Goal: Task Accomplishment & Management: Use online tool/utility

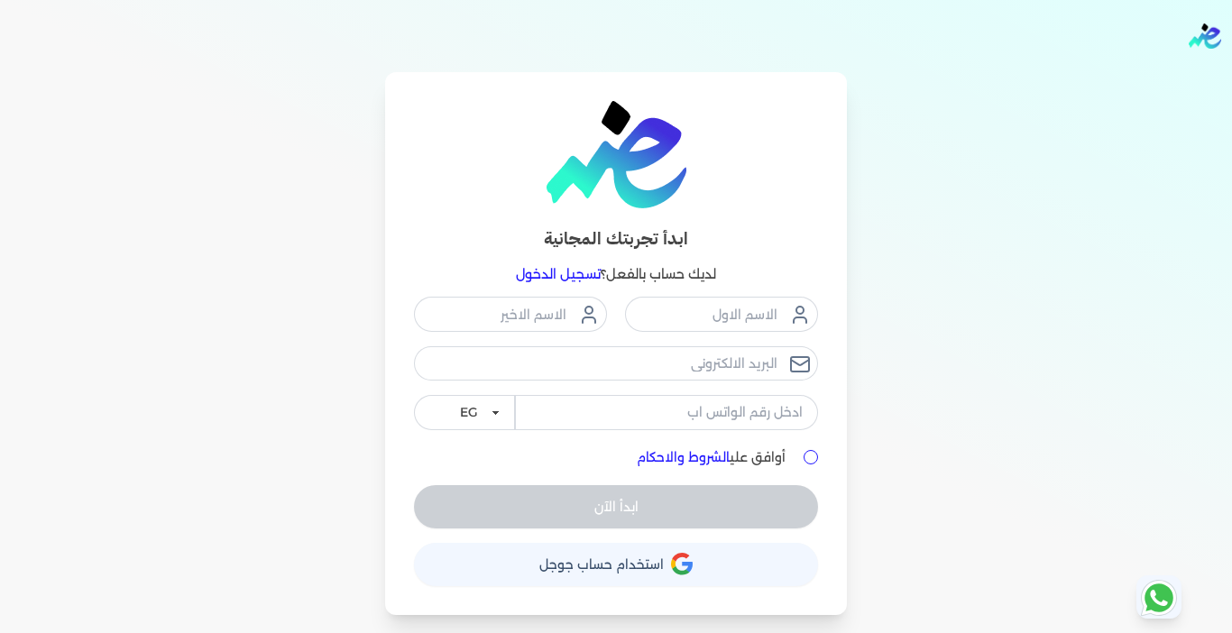
click at [534, 274] on link "تسجيل الدخول" at bounding box center [558, 274] width 85 height 16
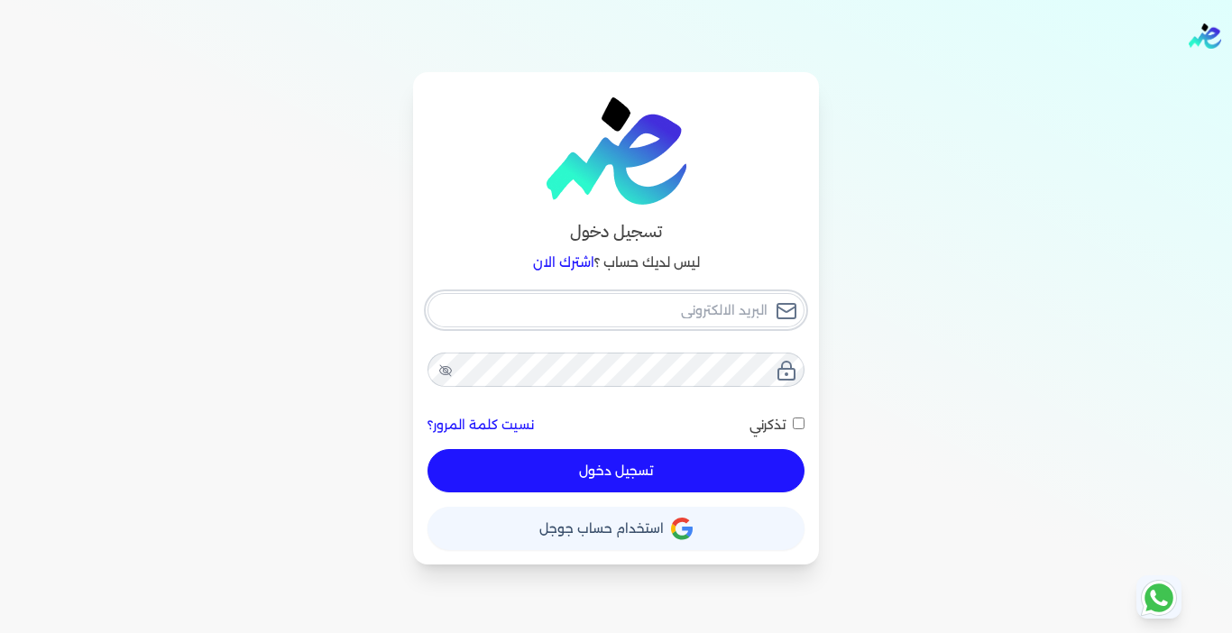
type input "[EMAIL_ADDRESS][DOMAIN_NAME]"
click at [600, 466] on button "تسجيل دخول" at bounding box center [615, 470] width 377 height 43
checkbox input "false"
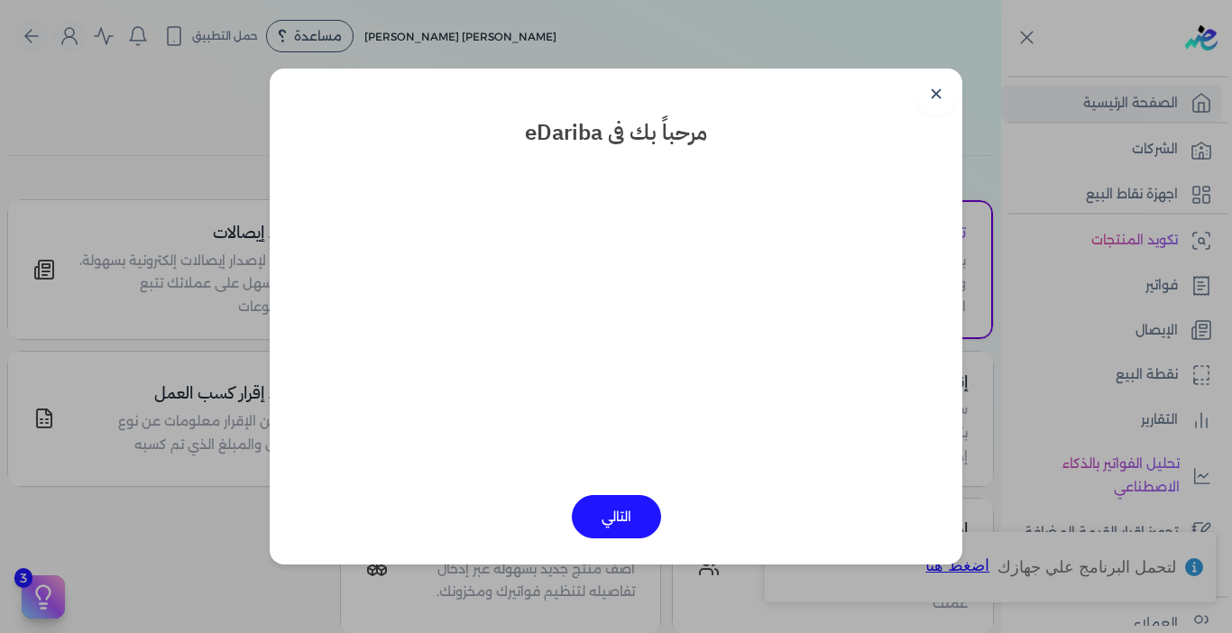
click at [934, 98] on link "✕" at bounding box center [935, 94] width 43 height 43
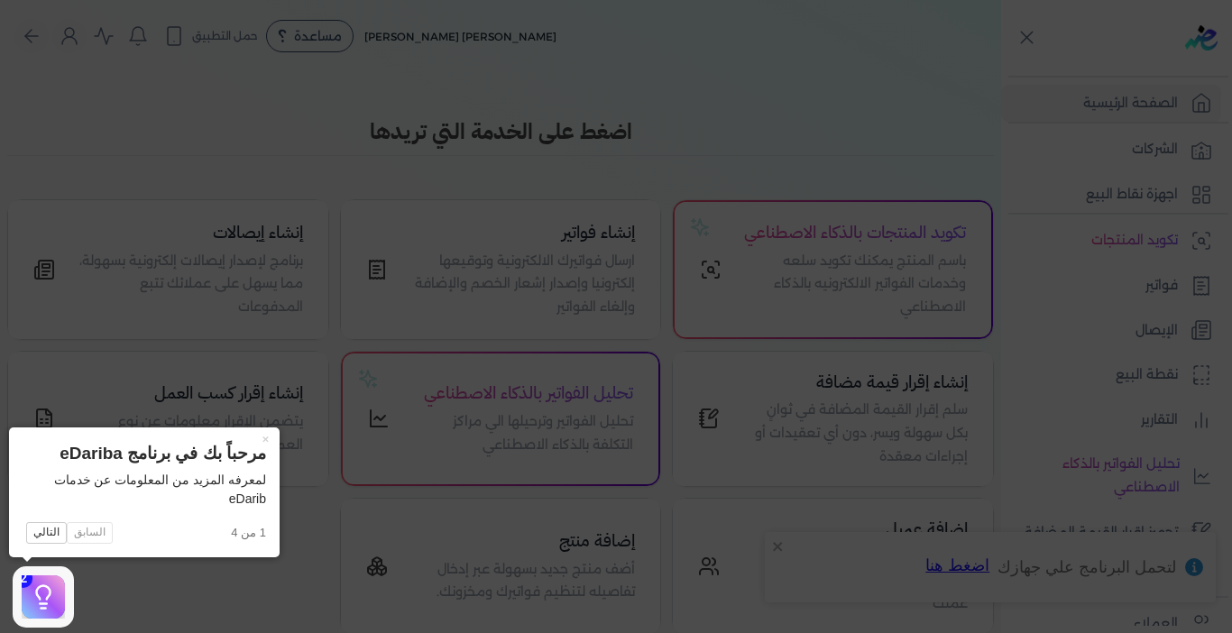
click at [263, 435] on button "×" at bounding box center [265, 439] width 29 height 25
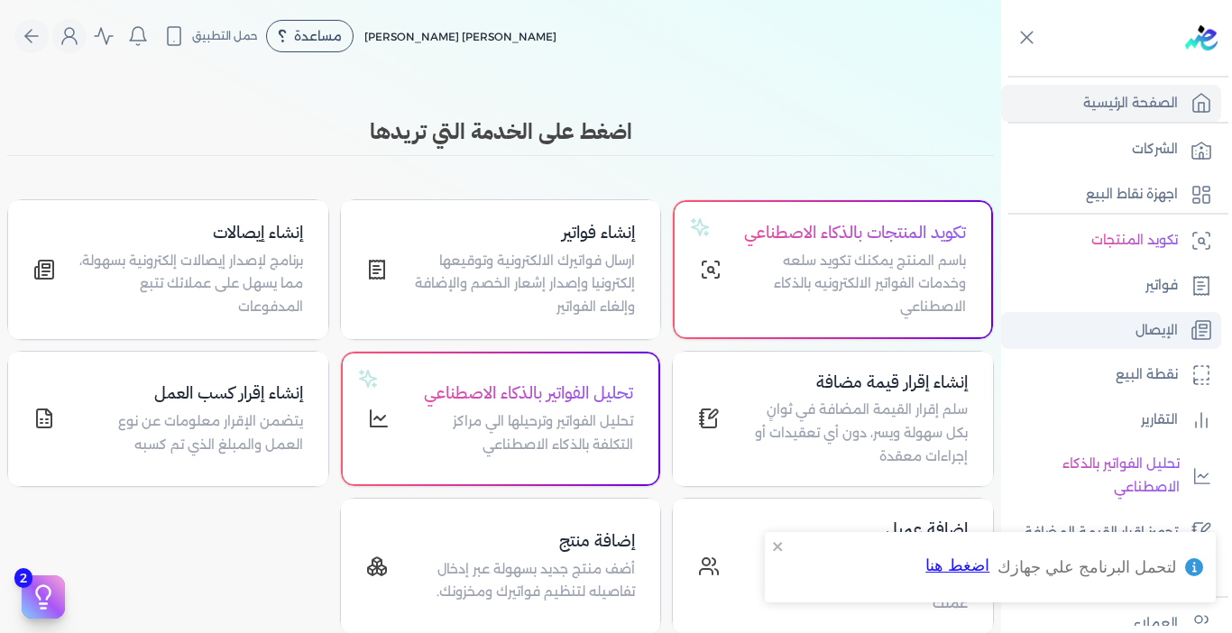
click at [1165, 320] on p "الإيصال" at bounding box center [1156, 330] width 42 height 23
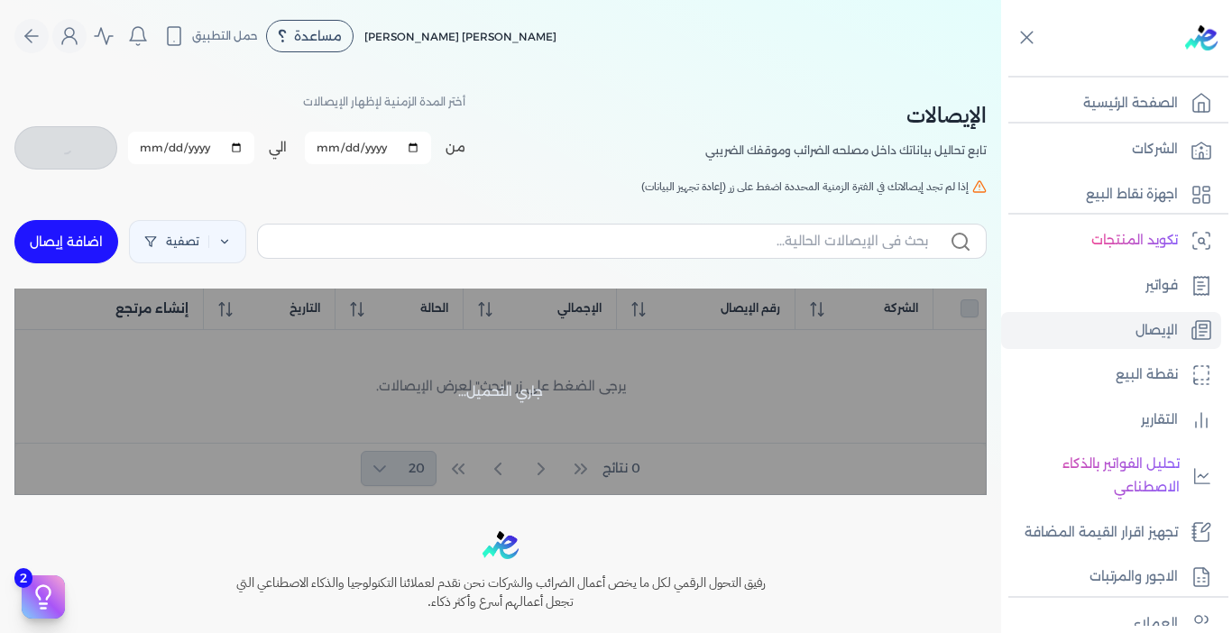
checkbox input "false"
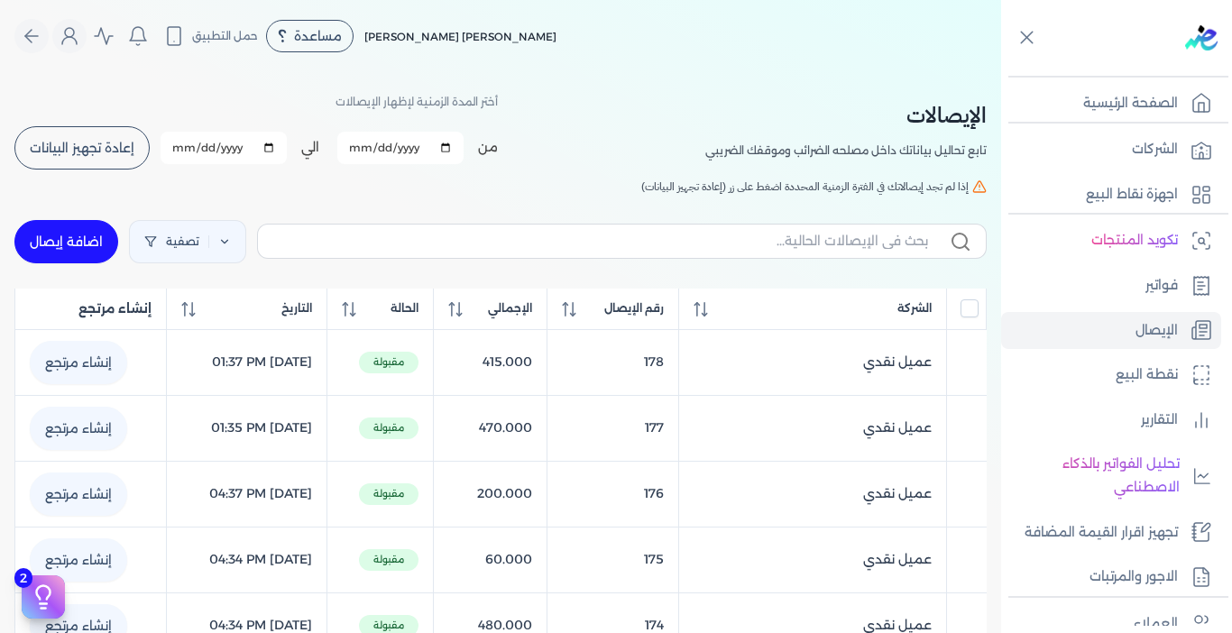
click at [62, 247] on link "اضافة إيصال" at bounding box center [66, 241] width 104 height 43
select select "EGP"
select select "EGS"
select select "B"
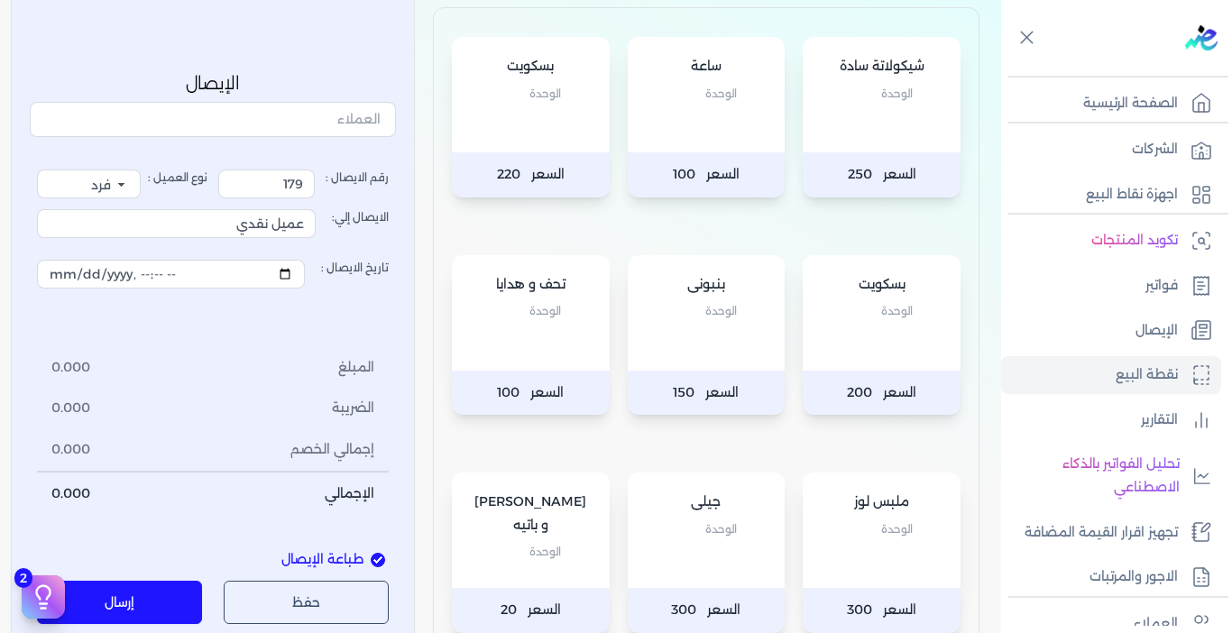
scroll to position [271, 0]
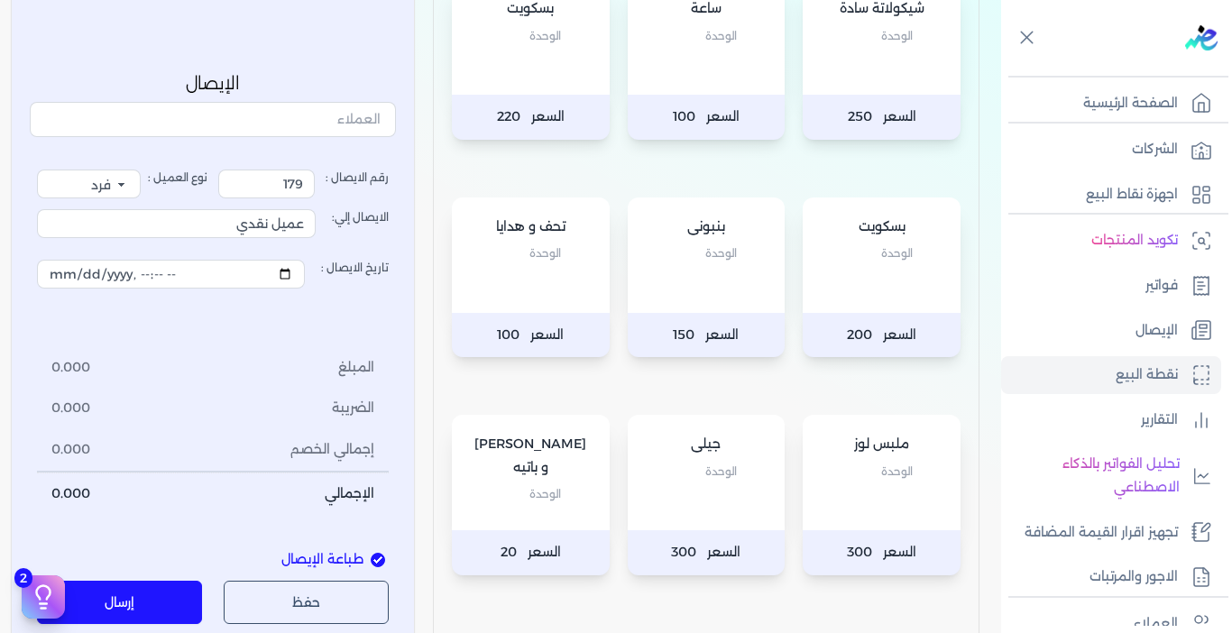
click at [743, 473] on p "الوحدة" at bounding box center [707, 471] width 122 height 23
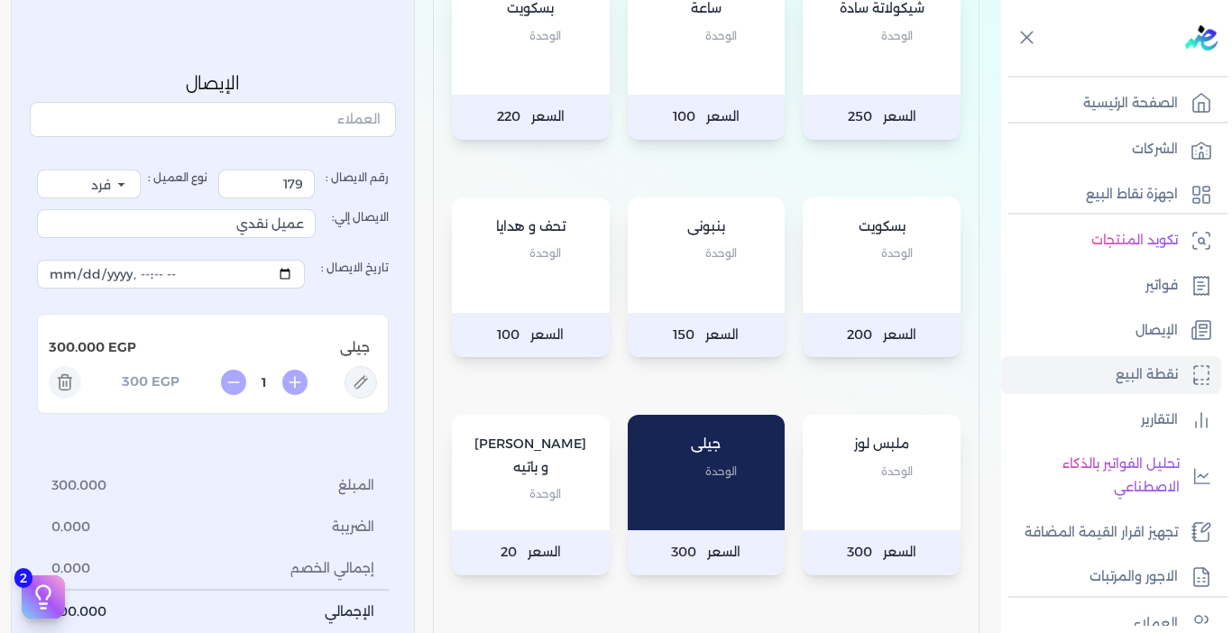
scroll to position [721, 0]
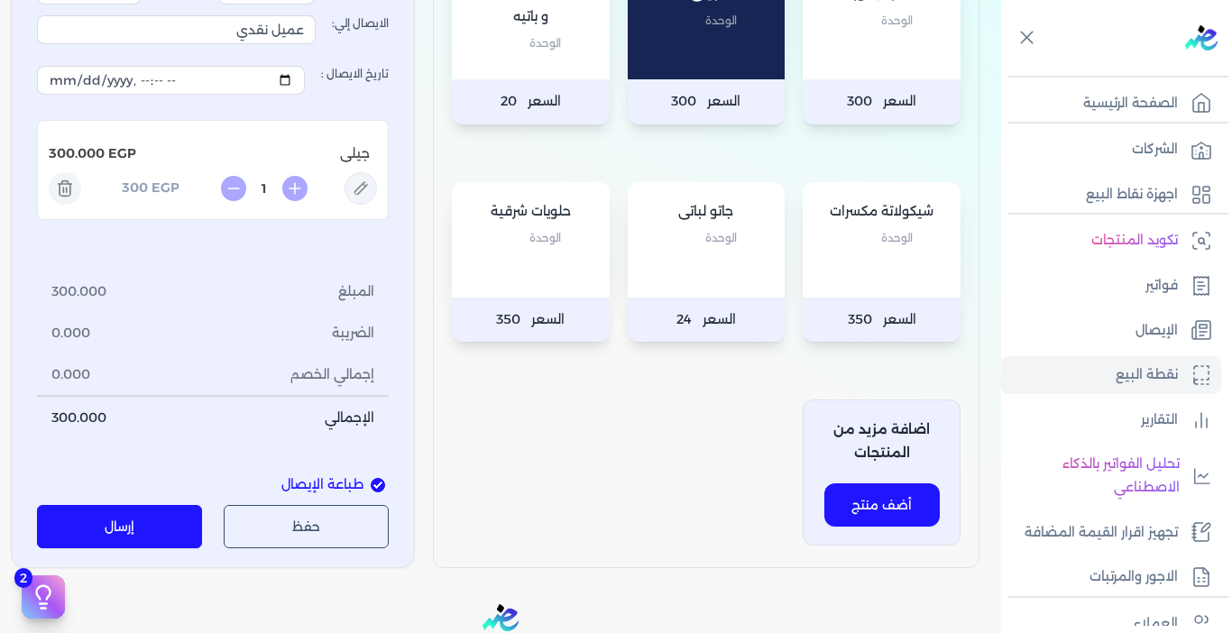
click at [124, 521] on button "إرسال" at bounding box center [119, 527] width 165 height 43
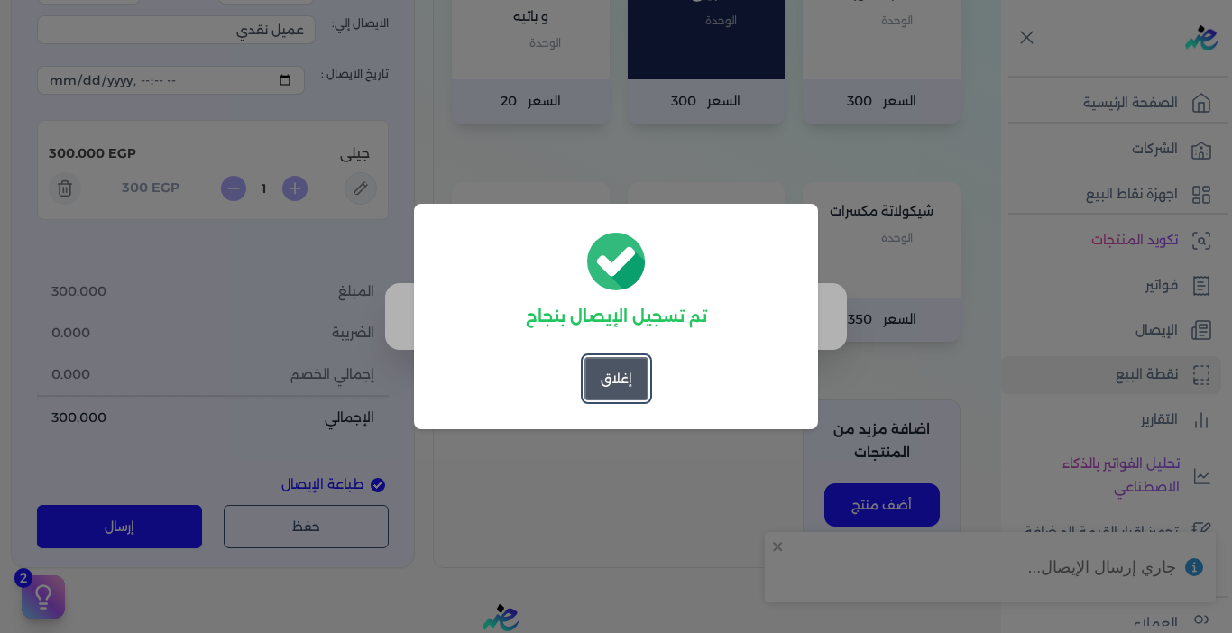
click at [602, 386] on button "إغلاق" at bounding box center [616, 378] width 64 height 43
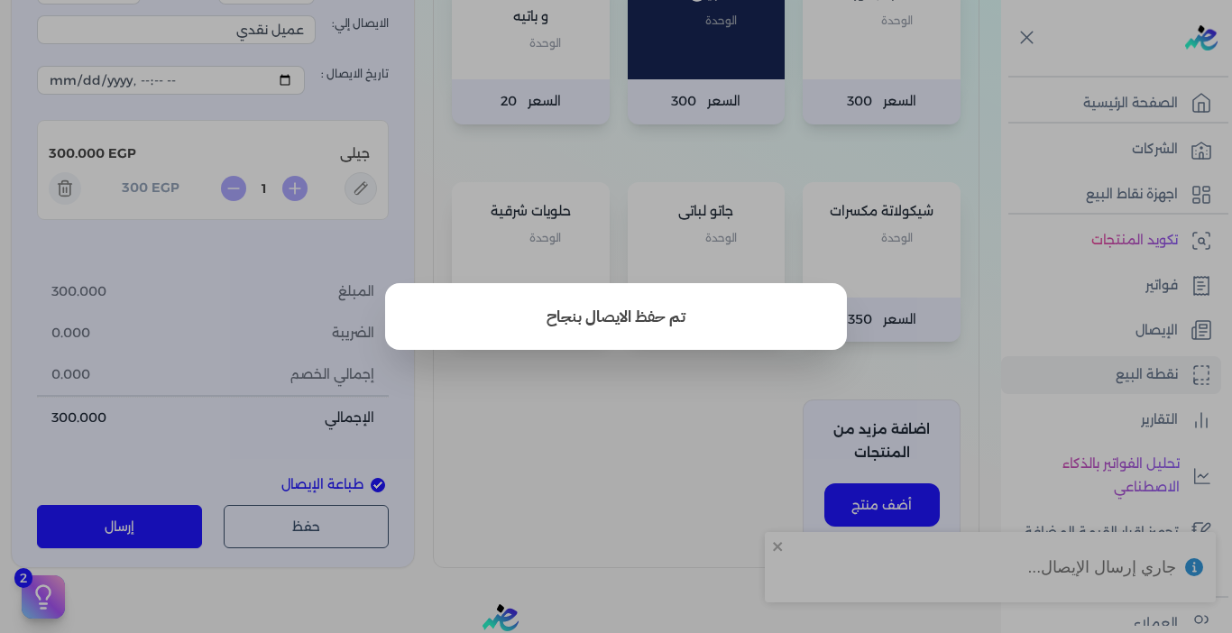
click at [640, 439] on button "close" at bounding box center [616, 316] width 1232 height 633
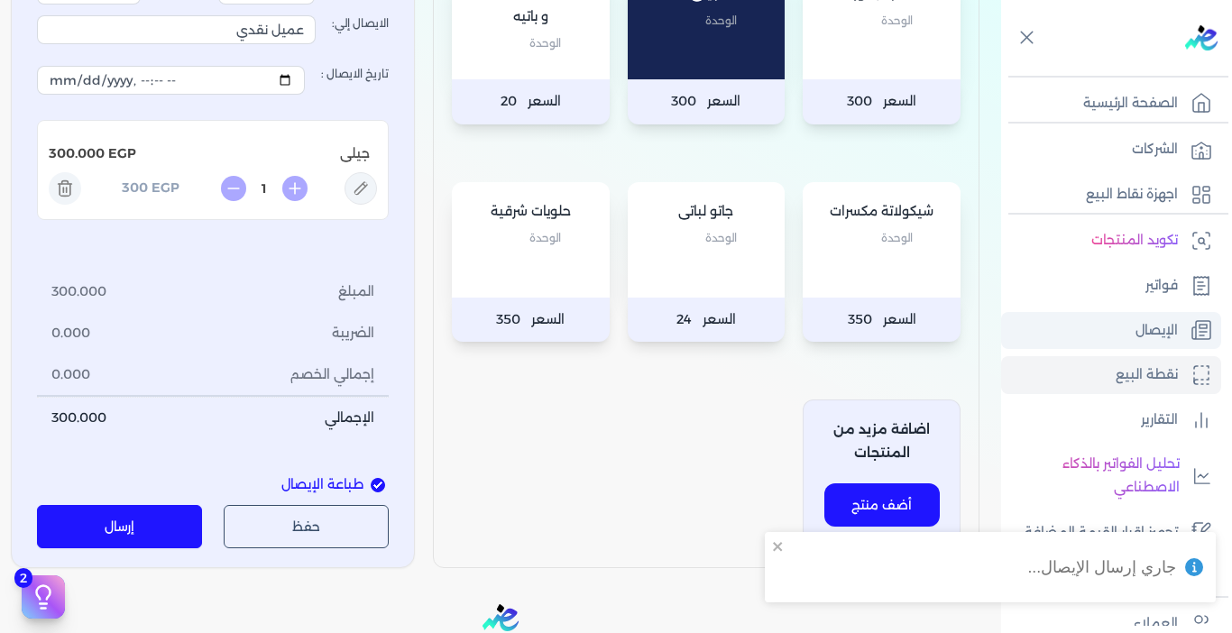
click at [1108, 326] on link "الإيصال" at bounding box center [1111, 331] width 220 height 38
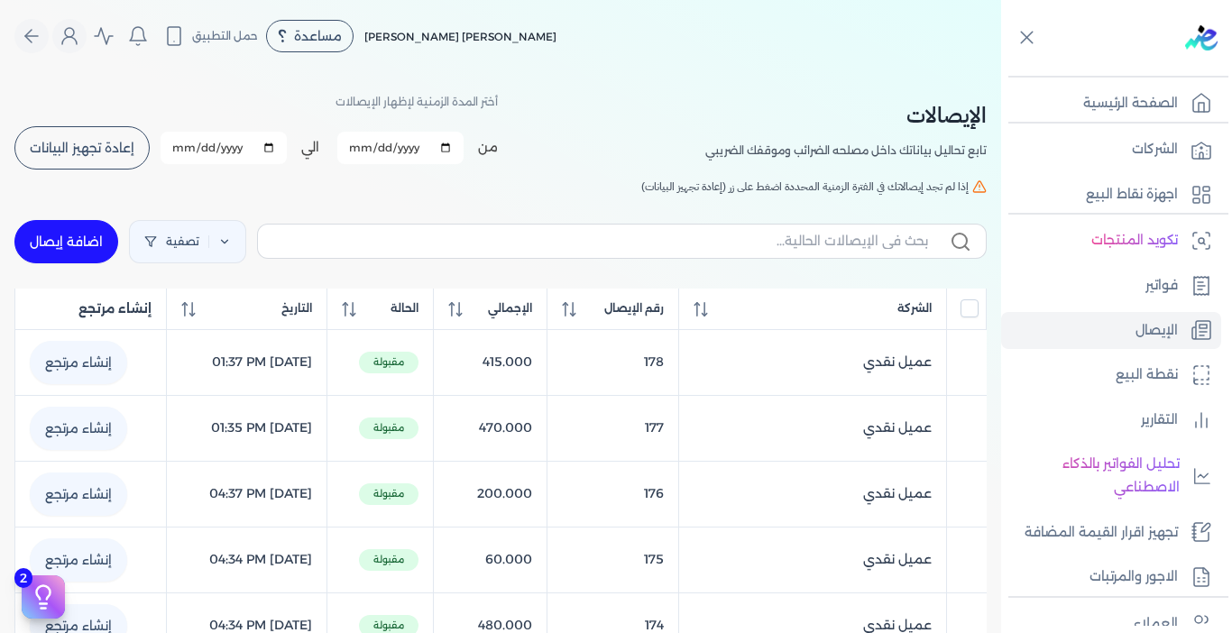
click at [93, 154] on span "إعادة تجهيز البيانات" at bounding box center [82, 148] width 105 height 13
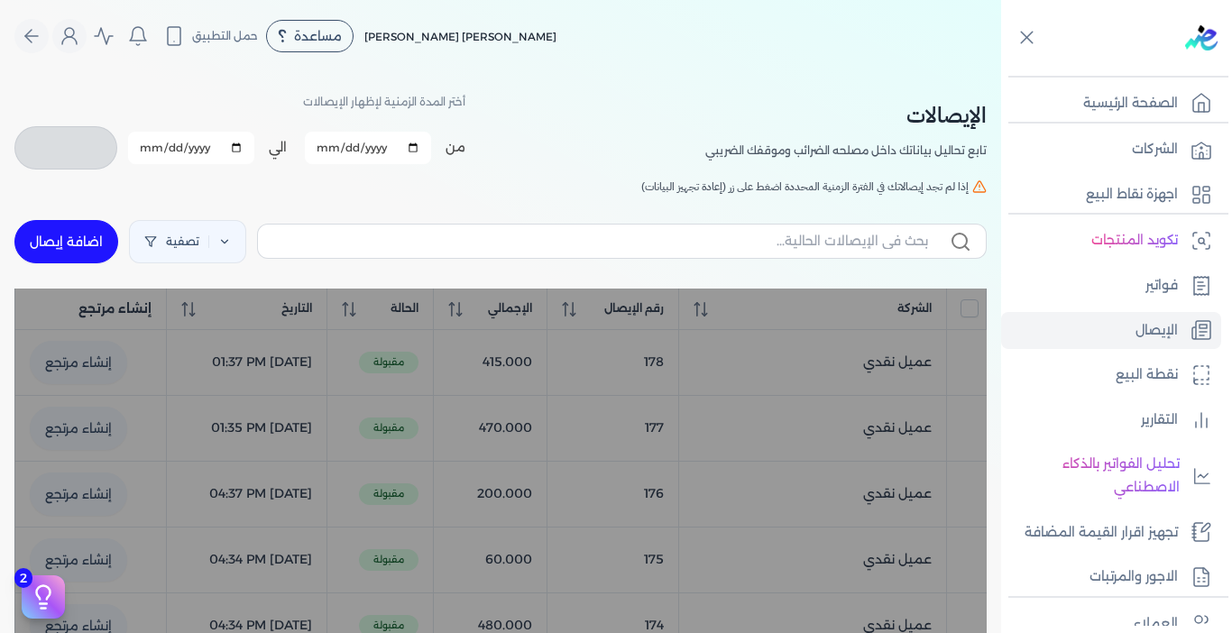
checkbox input "false"
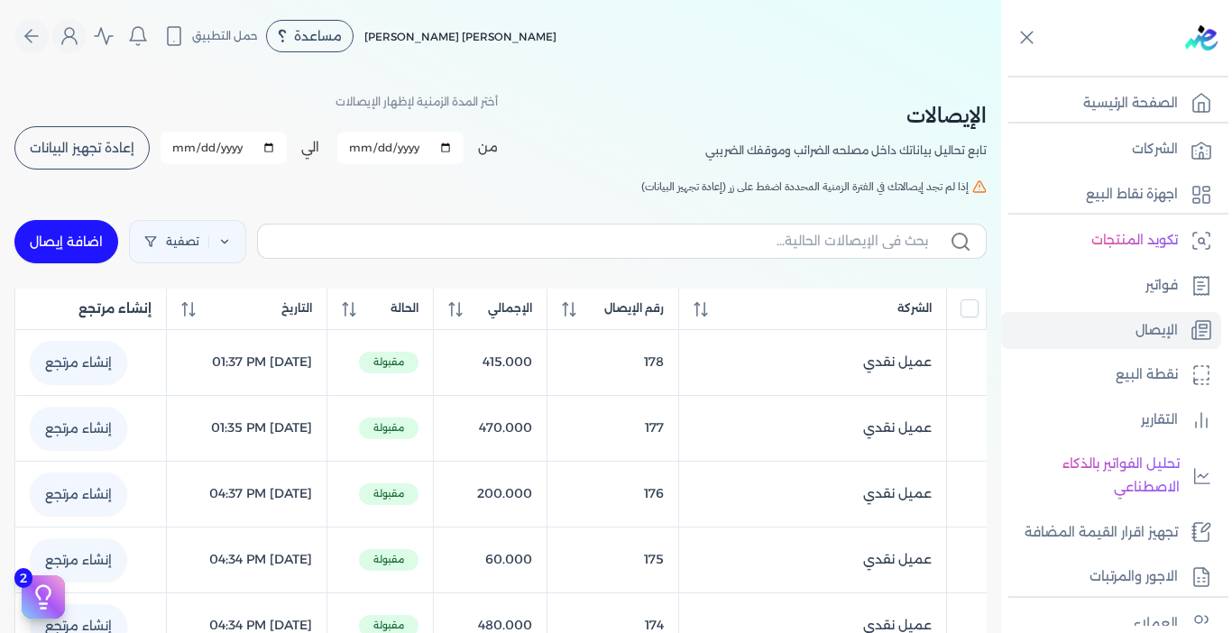
click at [74, 254] on link "اضافة إيصال" at bounding box center [66, 241] width 104 height 43
select select "EGP"
select select "EGS"
select select "B"
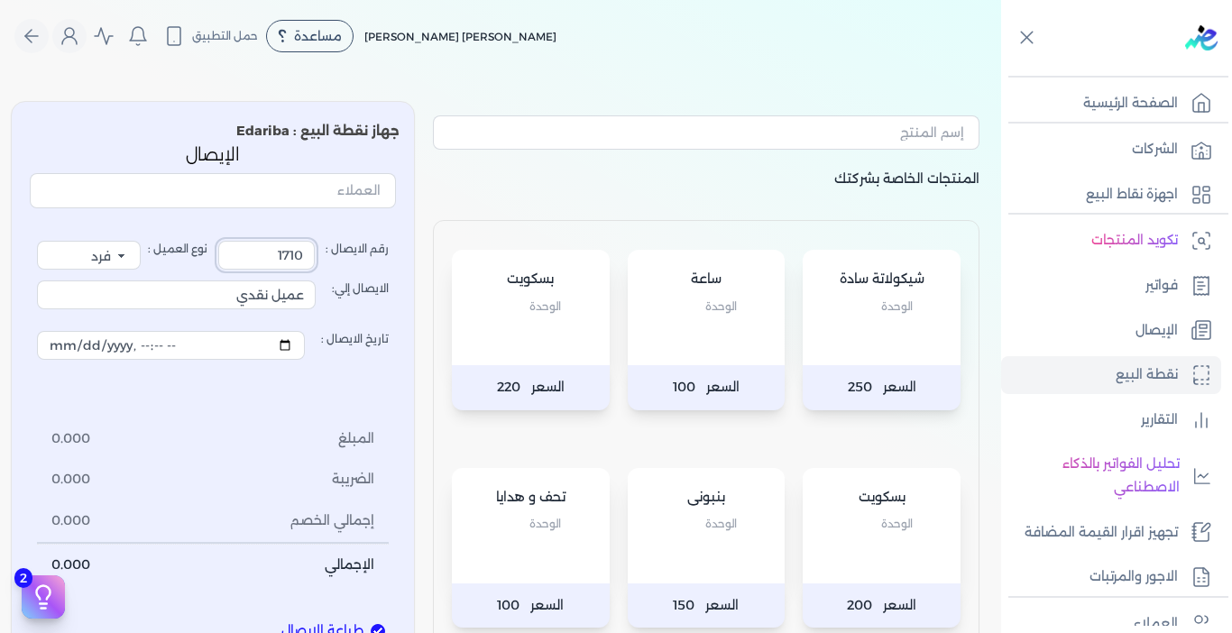
click at [266, 257] on input "1710" at bounding box center [266, 255] width 96 height 29
type input "180"
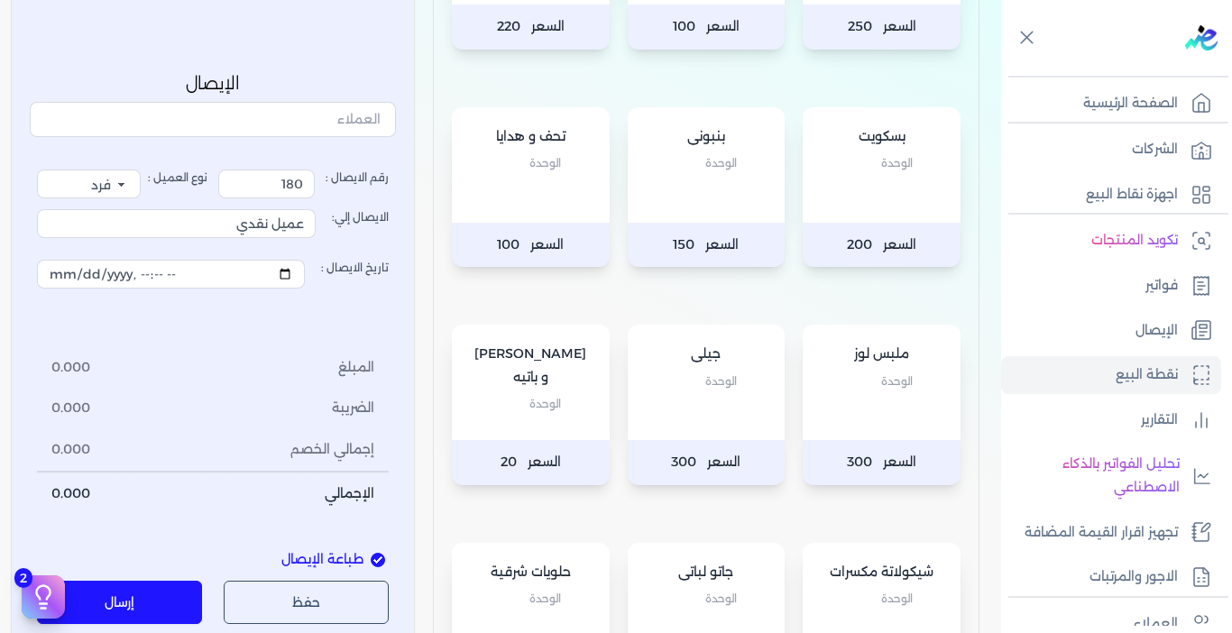
click at [697, 420] on div "جيلى الوحدة" at bounding box center [707, 382] width 158 height 115
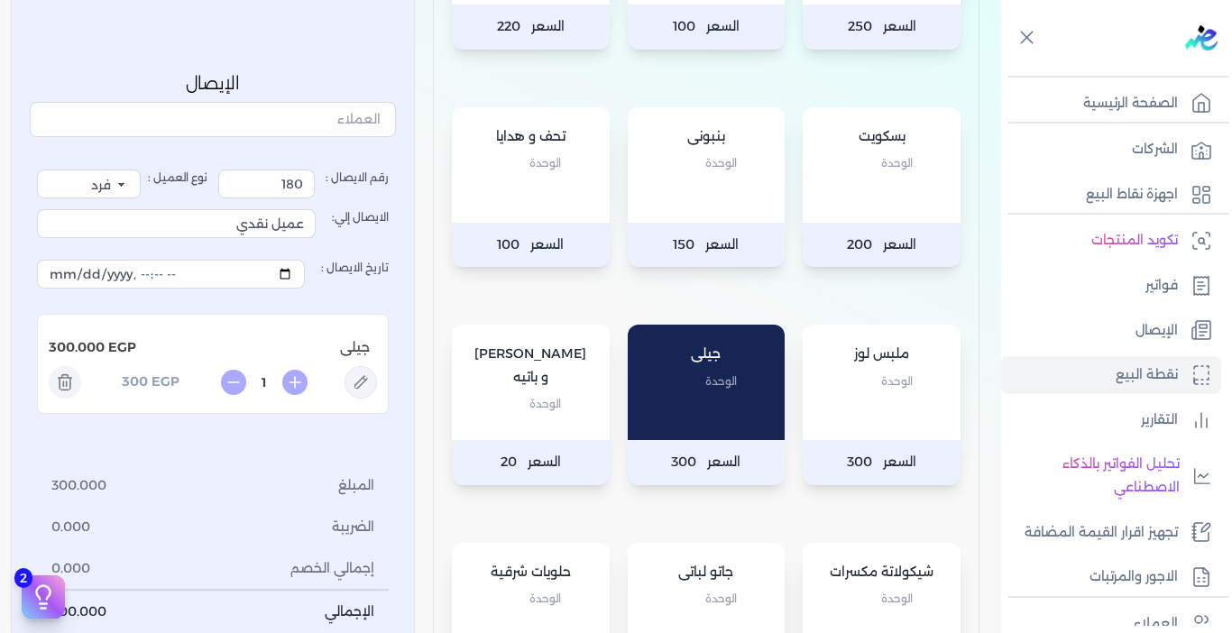
click at [838, 213] on div "بسكويت الوحدة" at bounding box center [882, 164] width 158 height 115
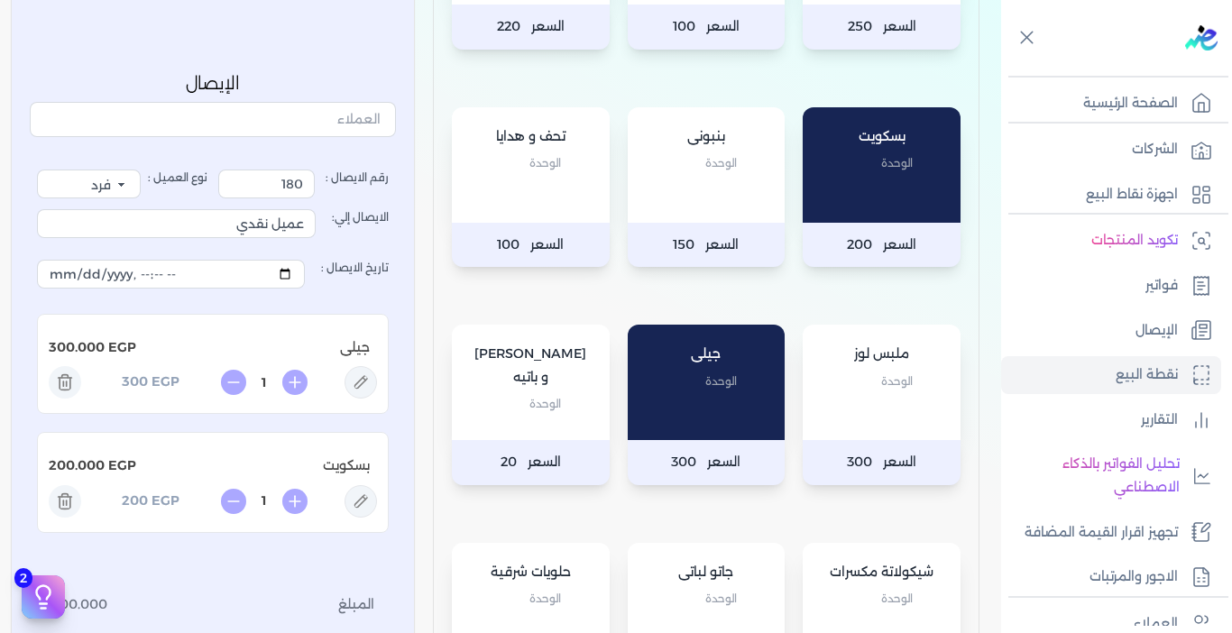
scroll to position [721, 0]
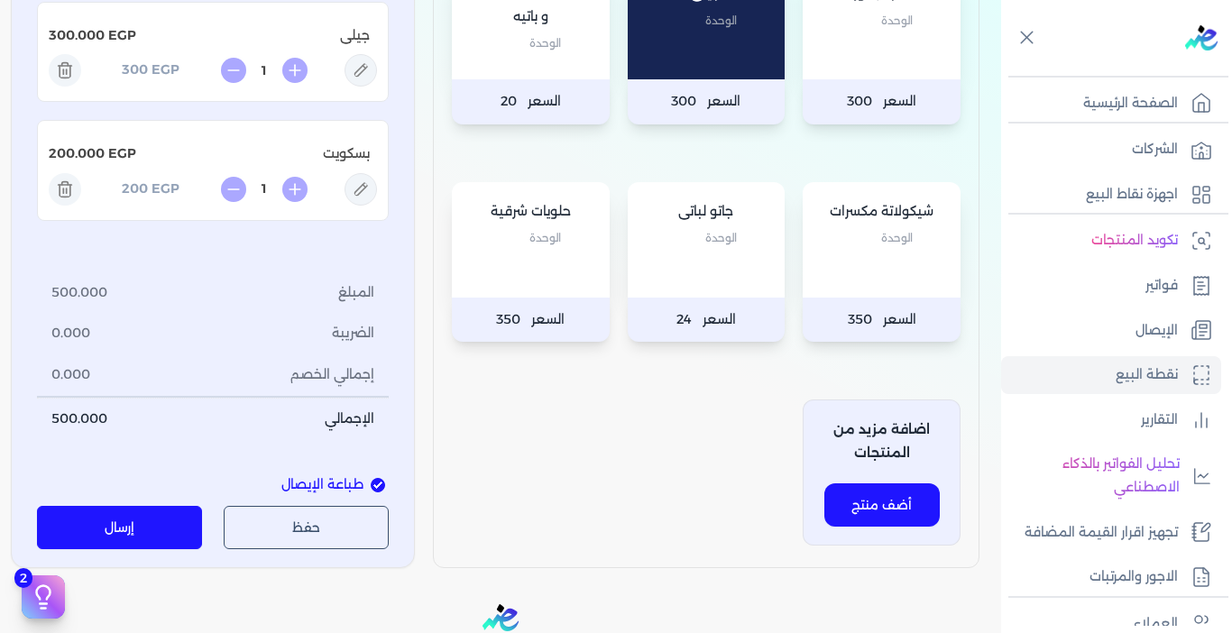
click at [174, 528] on button "إرسال" at bounding box center [119, 527] width 165 height 43
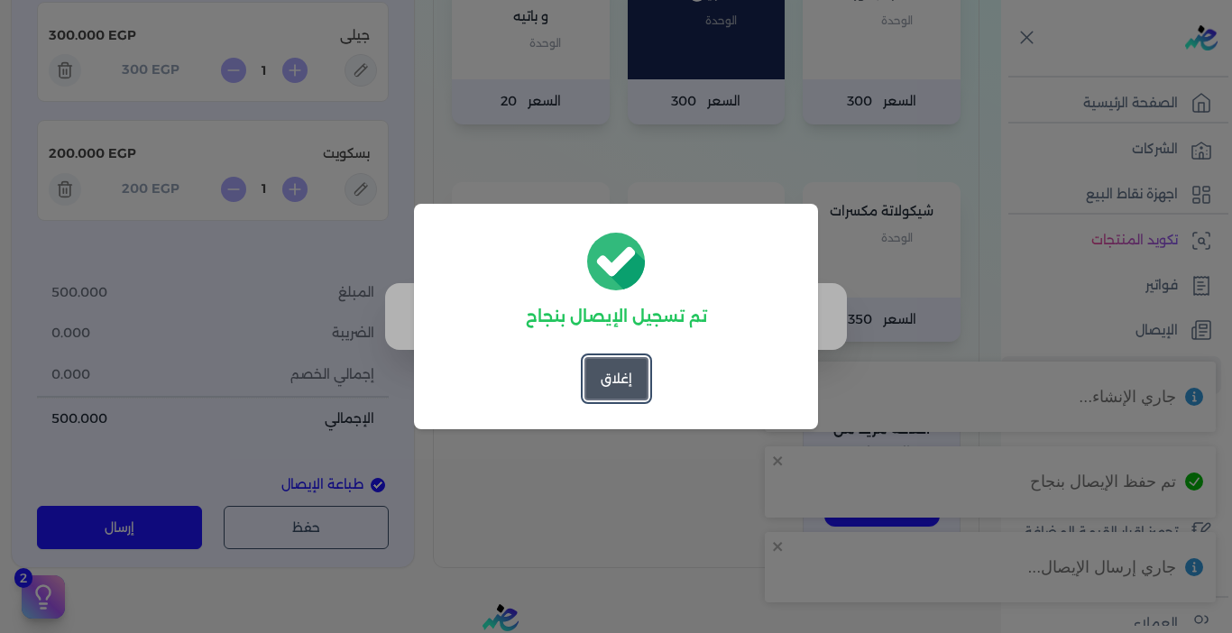
click at [606, 369] on button "إغلاق" at bounding box center [616, 378] width 64 height 43
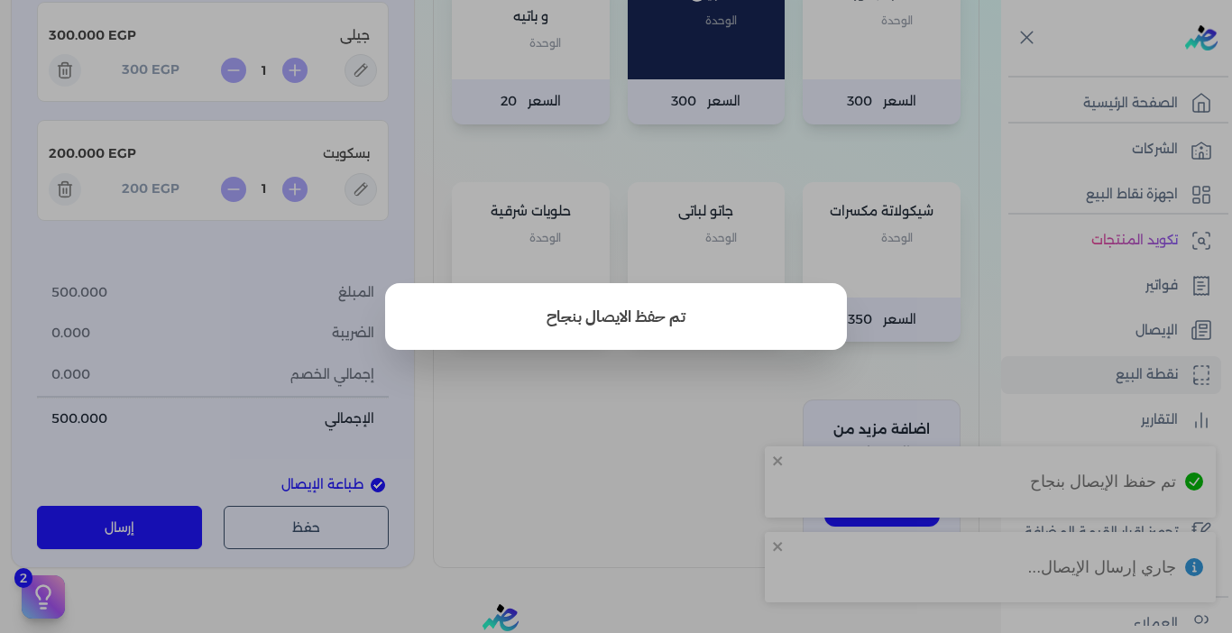
click at [629, 437] on button "close" at bounding box center [616, 316] width 1232 height 633
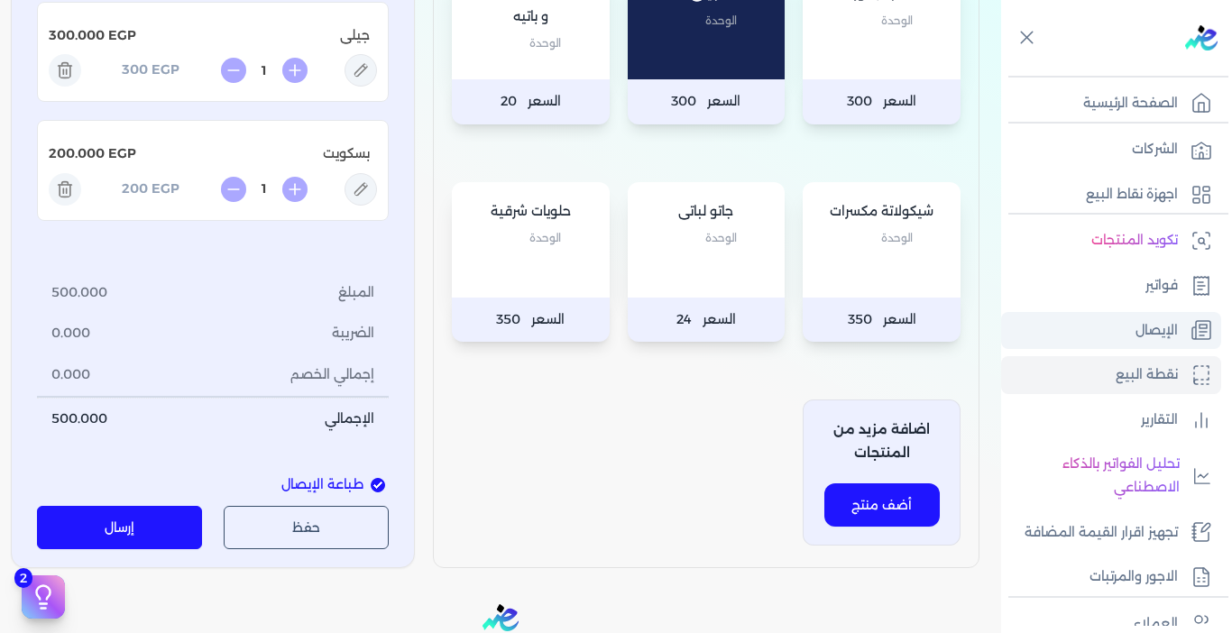
click at [1116, 331] on link "الإيصال" at bounding box center [1111, 331] width 220 height 38
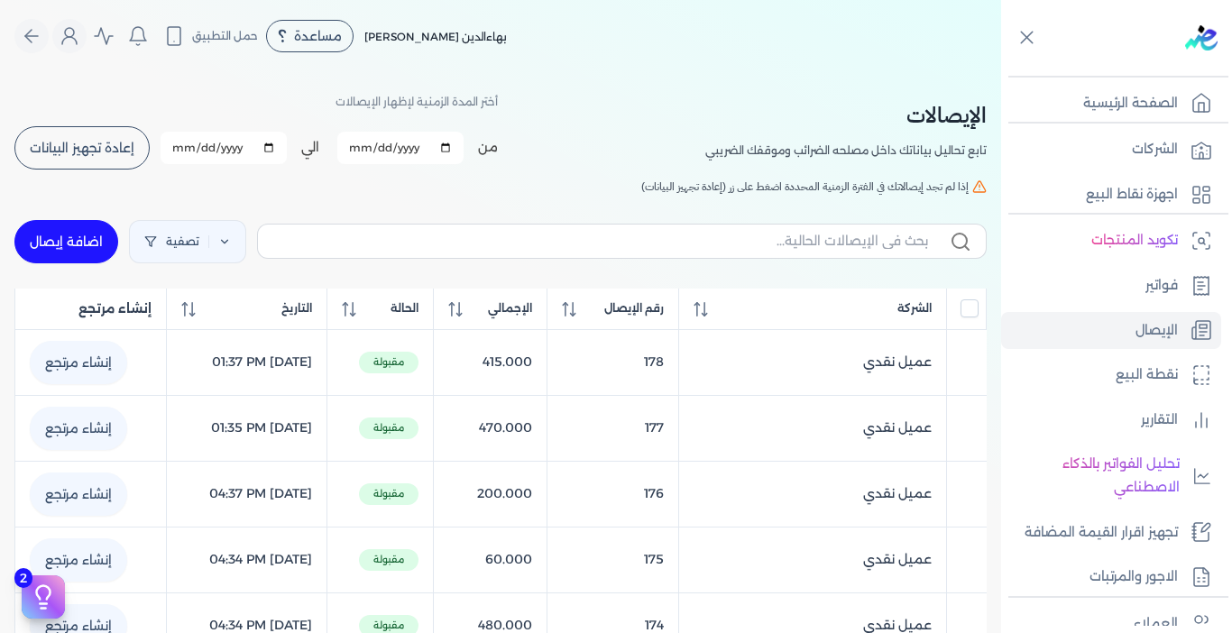
click at [115, 142] on span "إعادة تجهيز البيانات" at bounding box center [82, 148] width 105 height 13
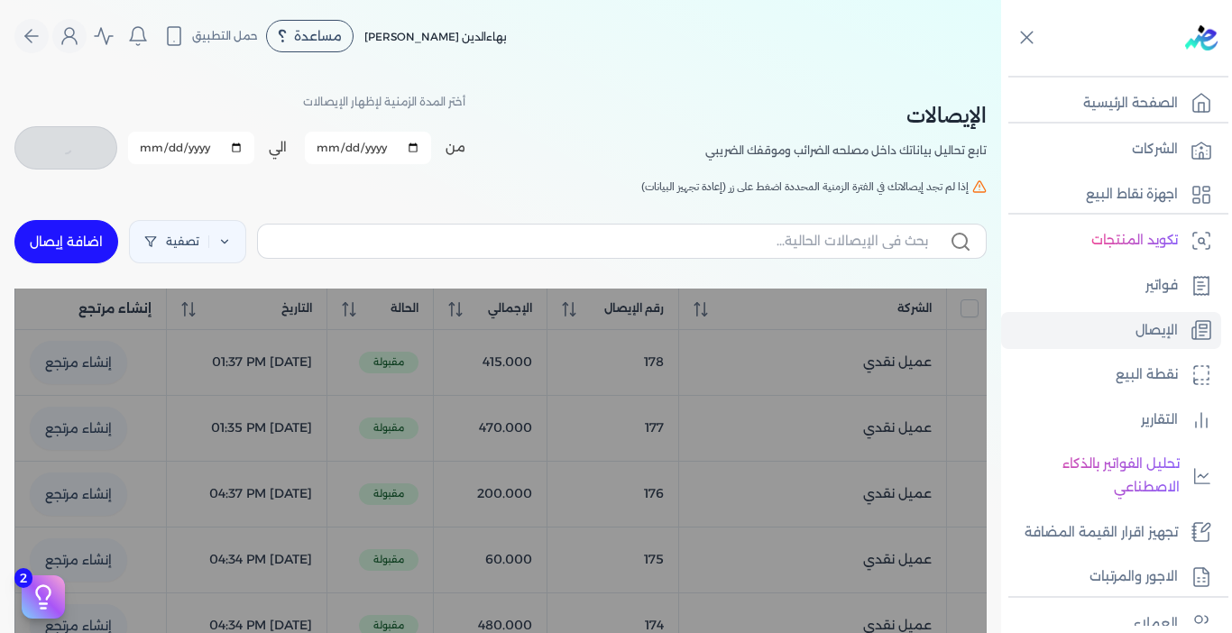
checkbox input "false"
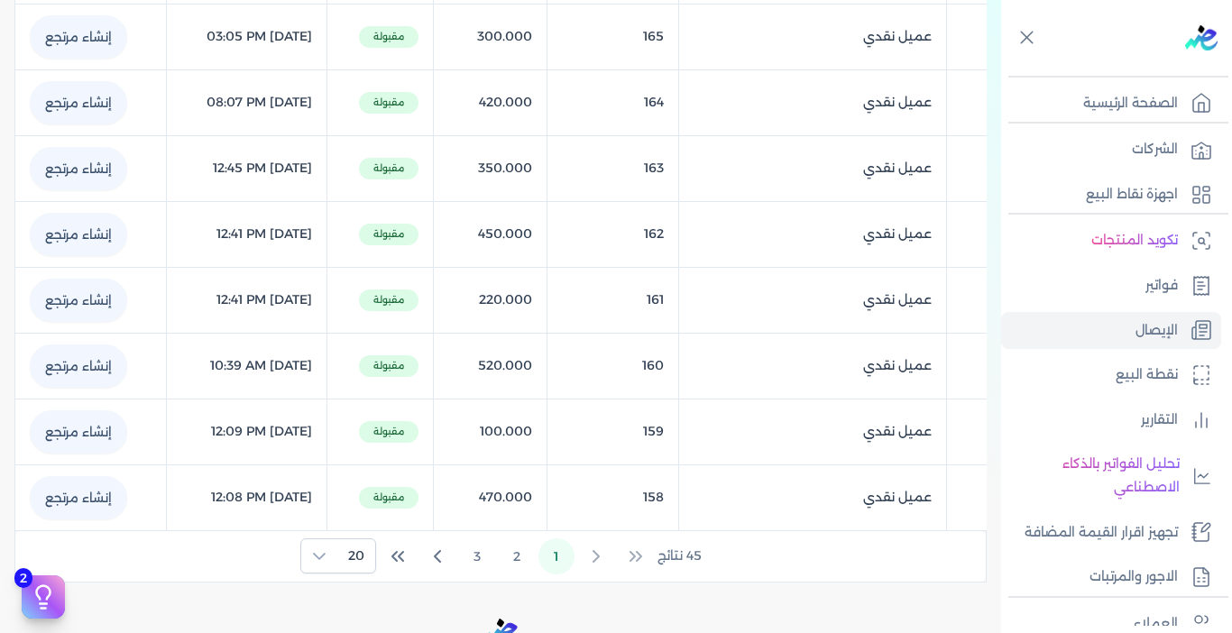
scroll to position [1339, 0]
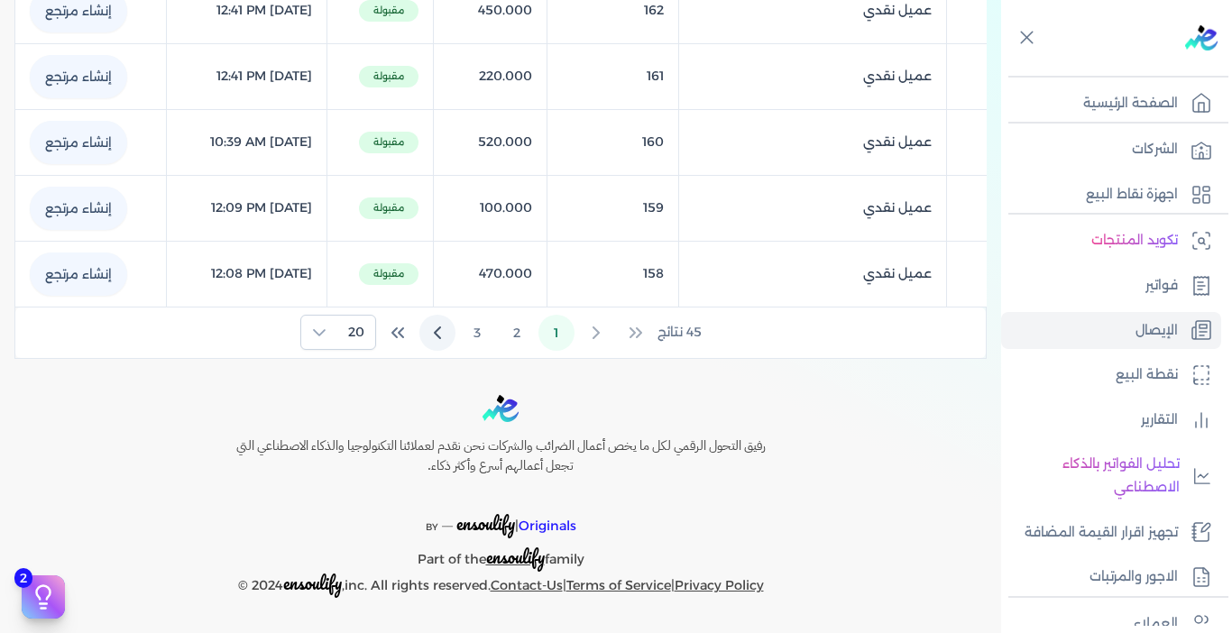
click at [429, 335] on icon "Next Page" at bounding box center [438, 333] width 22 height 22
click at [595, 337] on icon "Previous Page" at bounding box center [596, 333] width 22 height 22
click at [595, 337] on div "45 نتائج 1 2 3 20" at bounding box center [500, 333] width 970 height 51
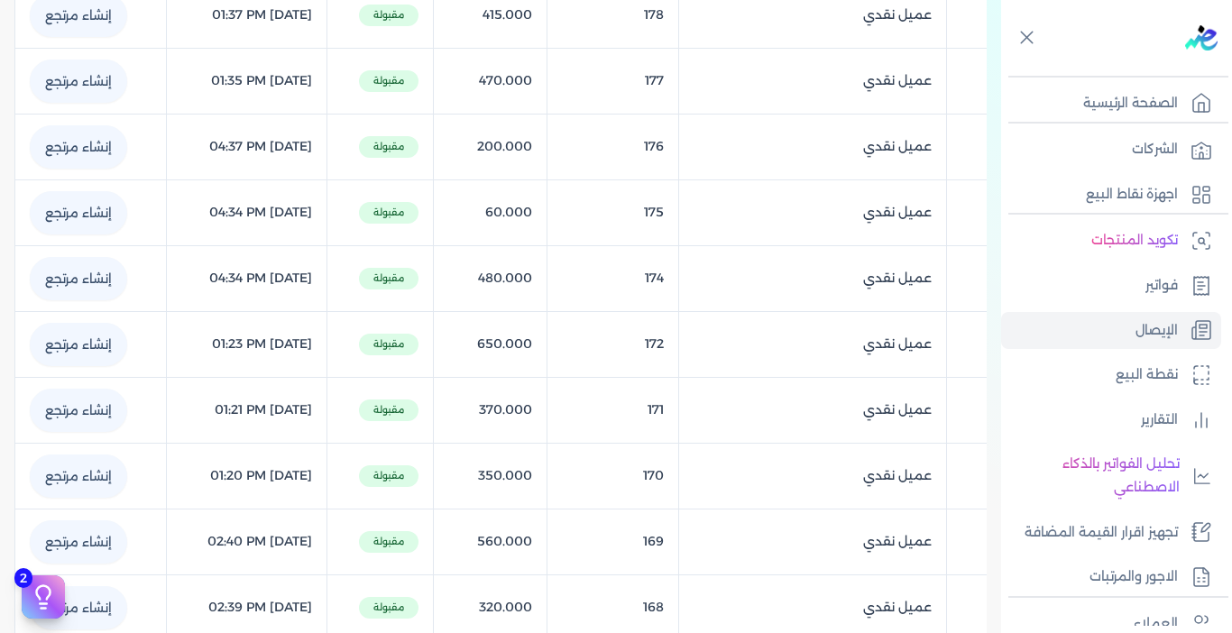
scroll to position [0, 0]
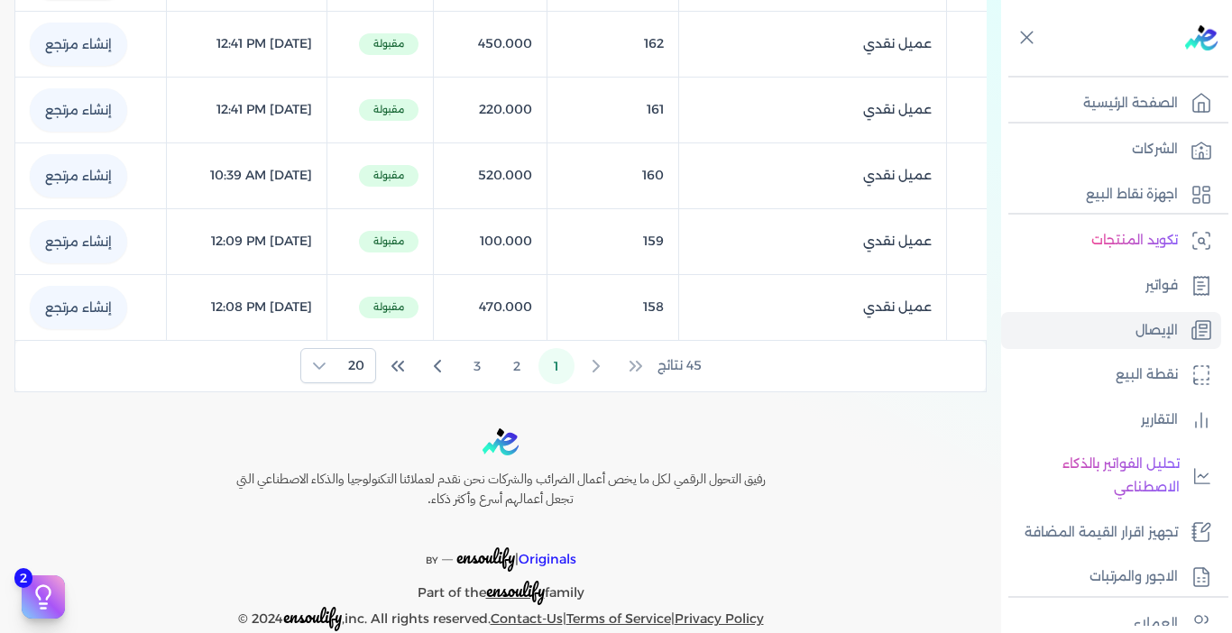
scroll to position [1339, 0]
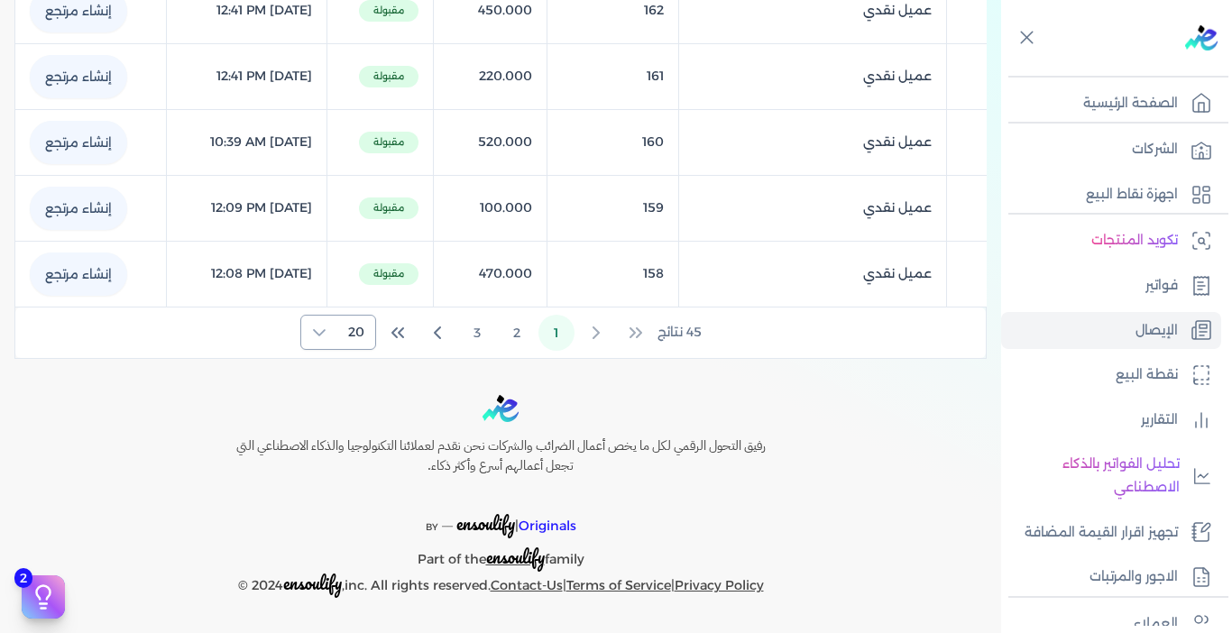
click at [347, 326] on span "20" at bounding box center [356, 332] width 38 height 33
click at [355, 404] on span "50" at bounding box center [354, 408] width 17 height 19
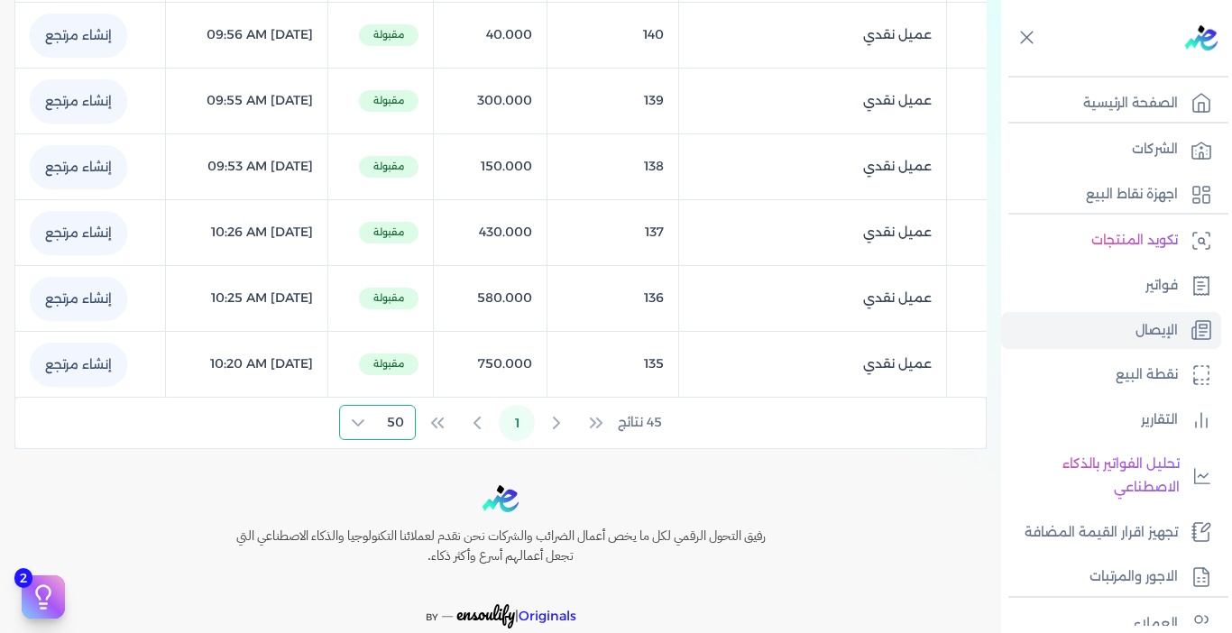
scroll to position [2985, 0]
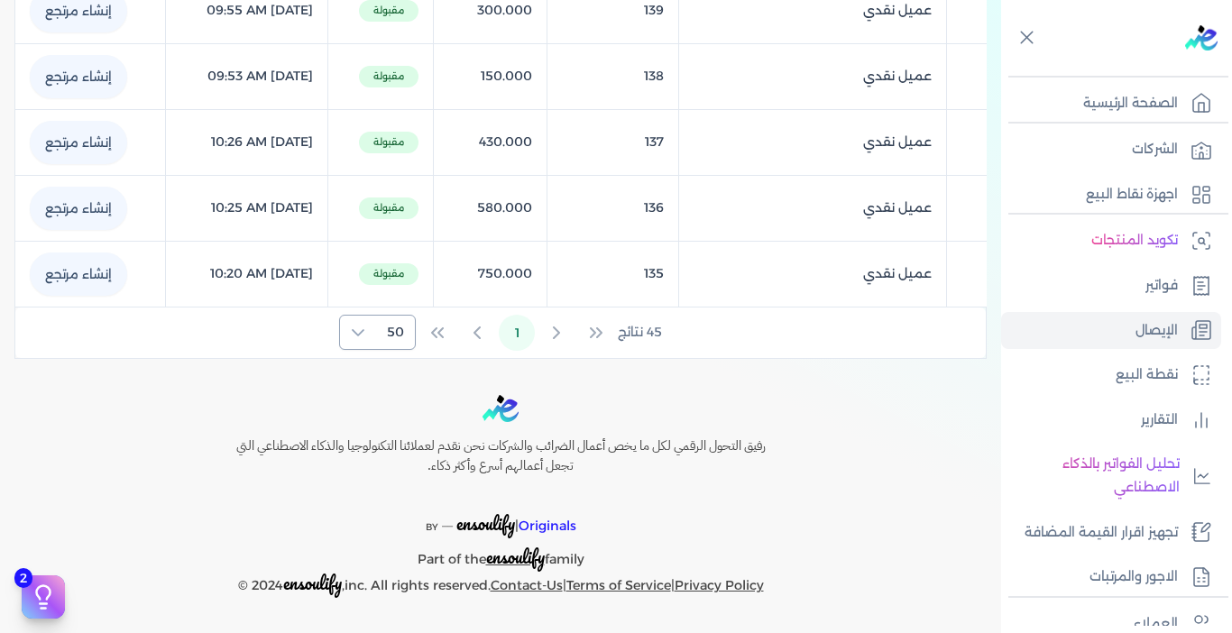
click at [375, 346] on div at bounding box center [358, 332] width 36 height 33
click at [382, 375] on li "20" at bounding box center [381, 372] width 68 height 33
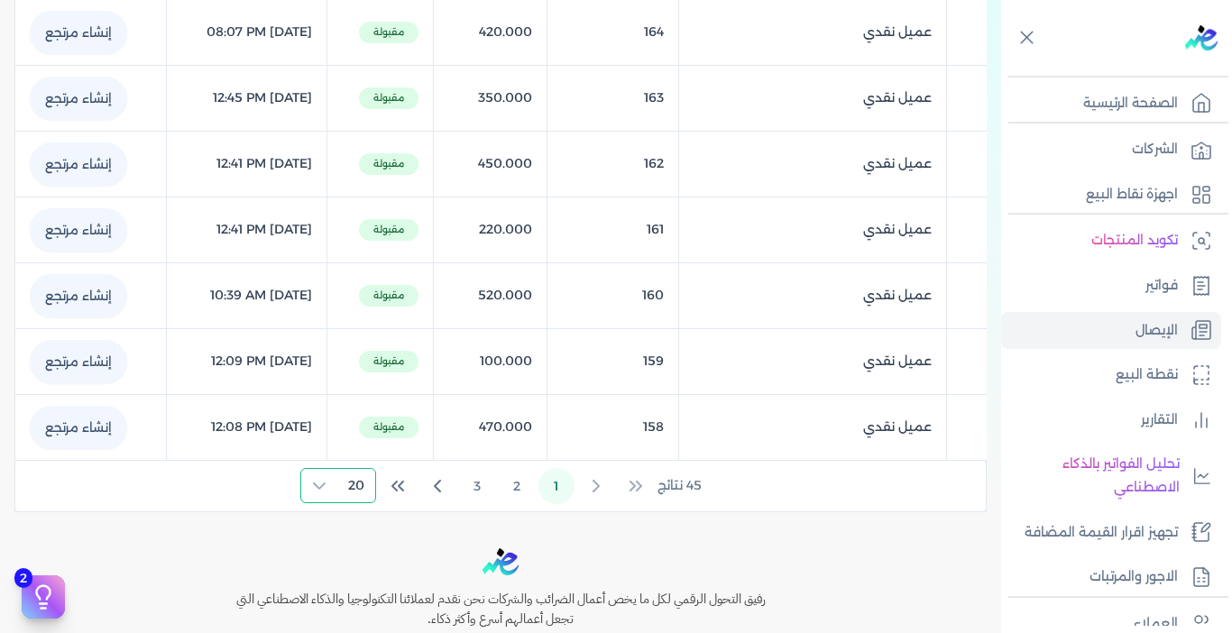
scroll to position [1159, 0]
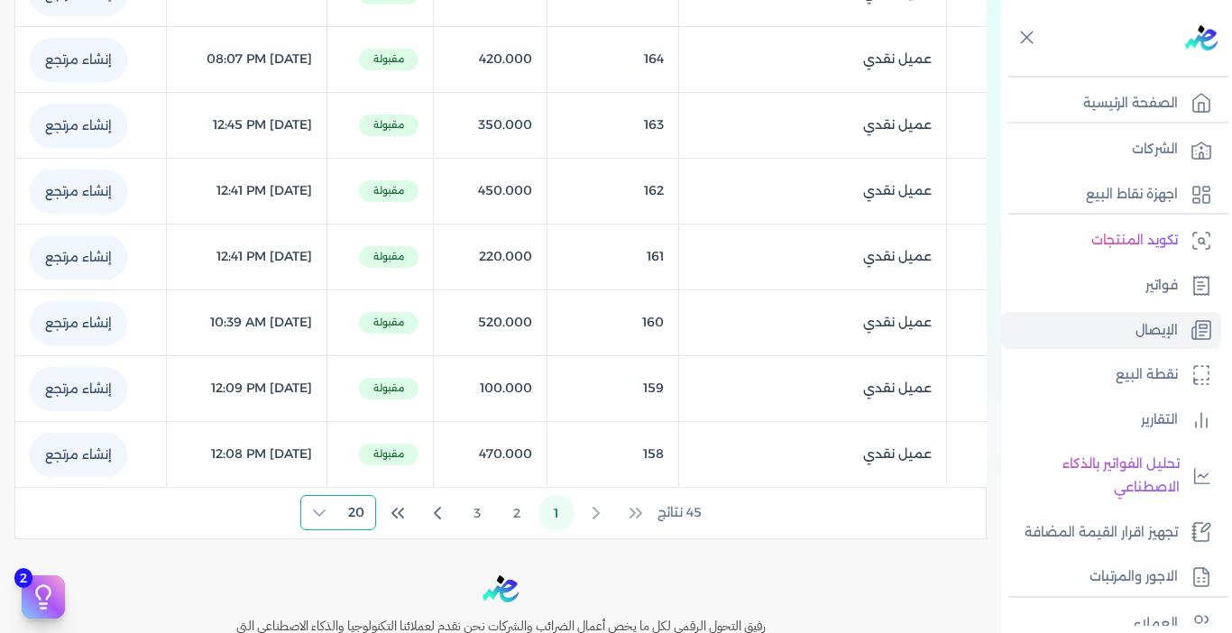
click at [399, 512] on icon "Last Page" at bounding box center [398, 513] width 22 height 22
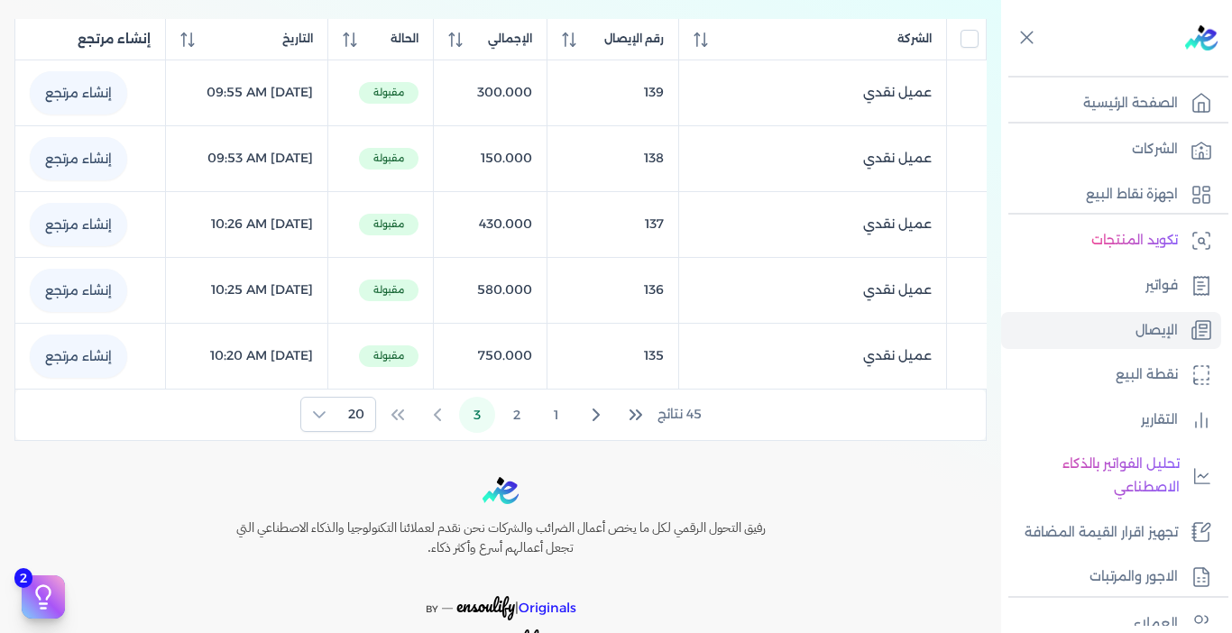
scroll to position [271, 0]
click at [637, 423] on icon "First Page" at bounding box center [636, 414] width 22 height 22
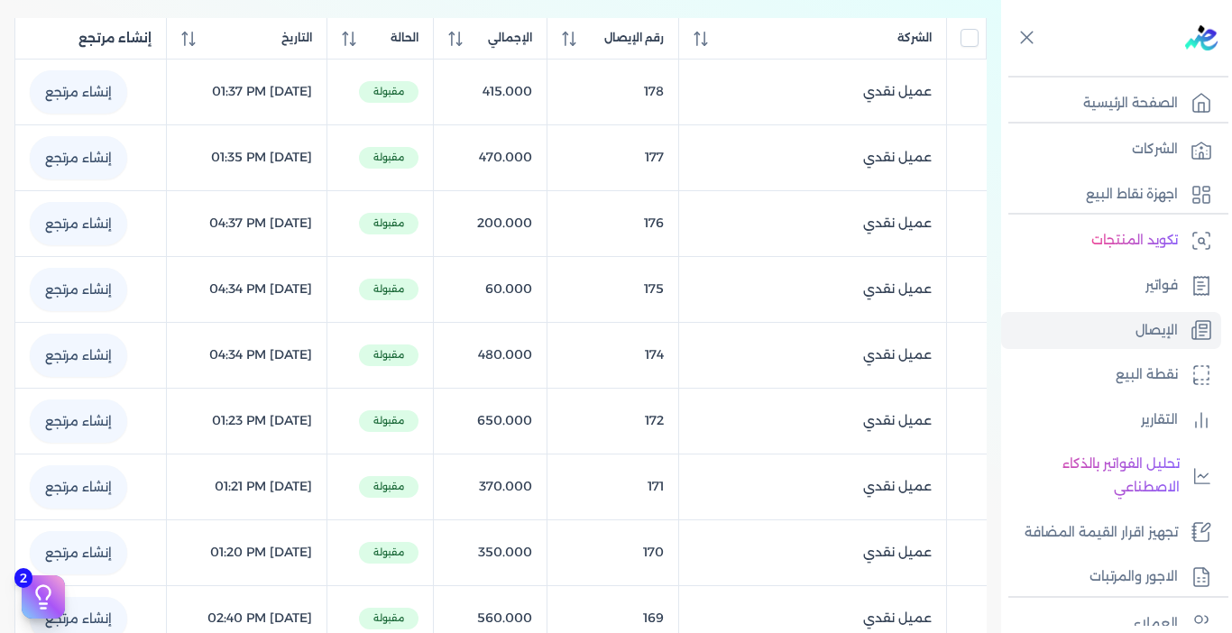
scroll to position [0, 0]
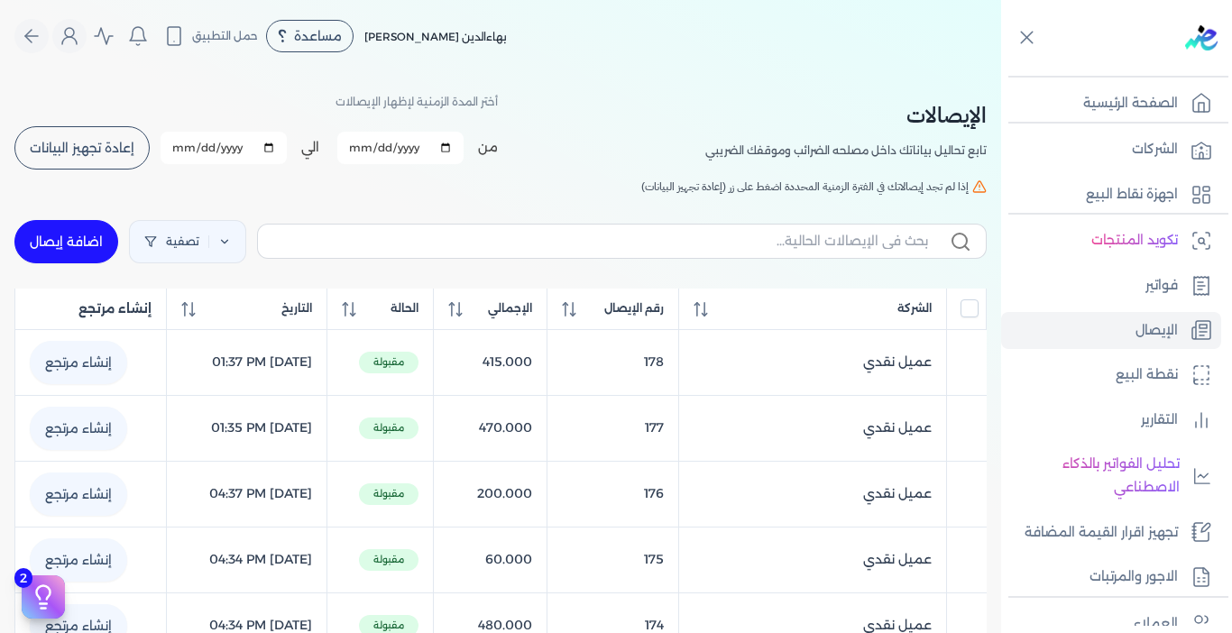
click at [68, 236] on link "اضافة إيصال" at bounding box center [66, 241] width 104 height 43
select select "EGP"
select select "EGS"
select select "B"
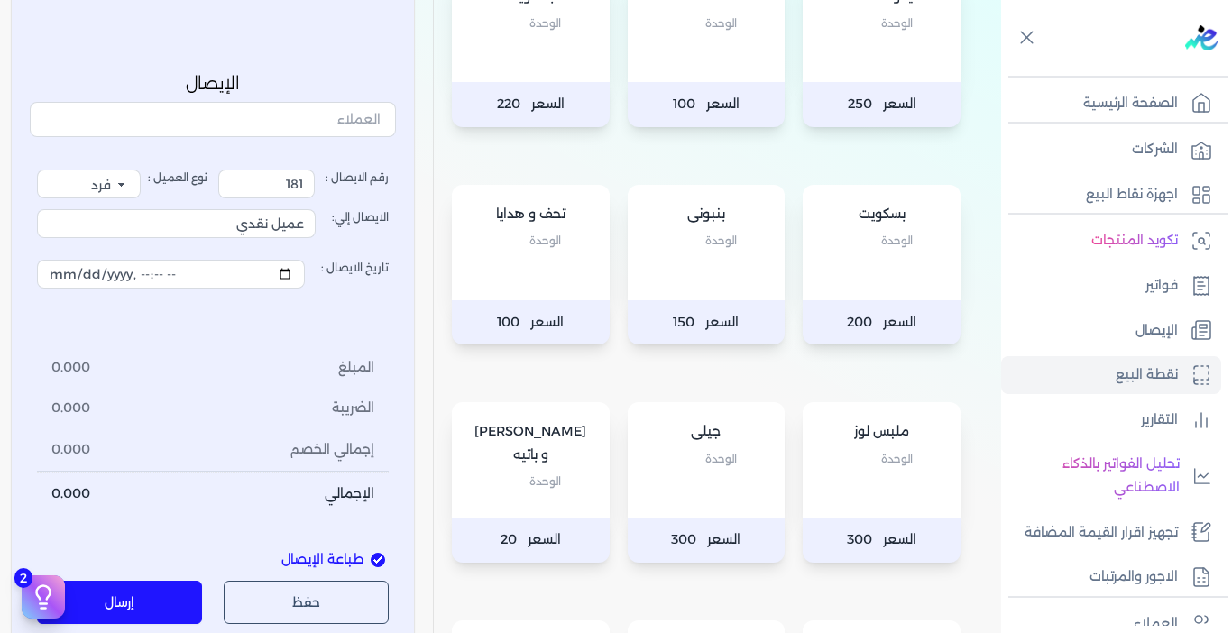
scroll to position [361, 0]
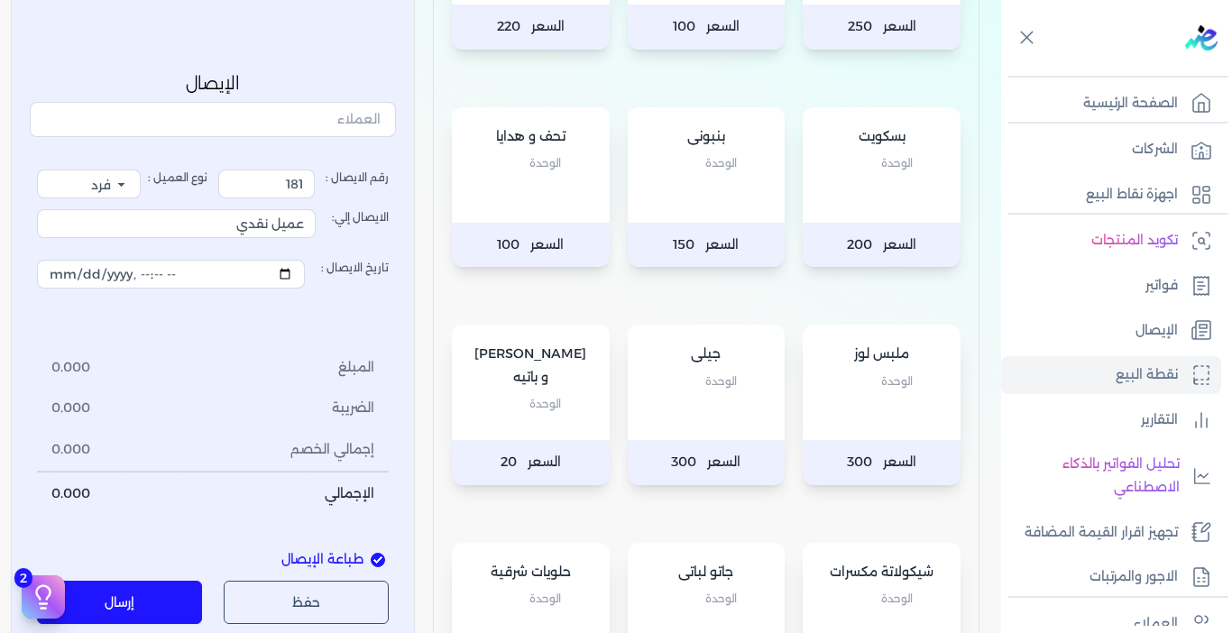
click at [864, 429] on div "ملبس لوز الوحدة" at bounding box center [882, 382] width 158 height 115
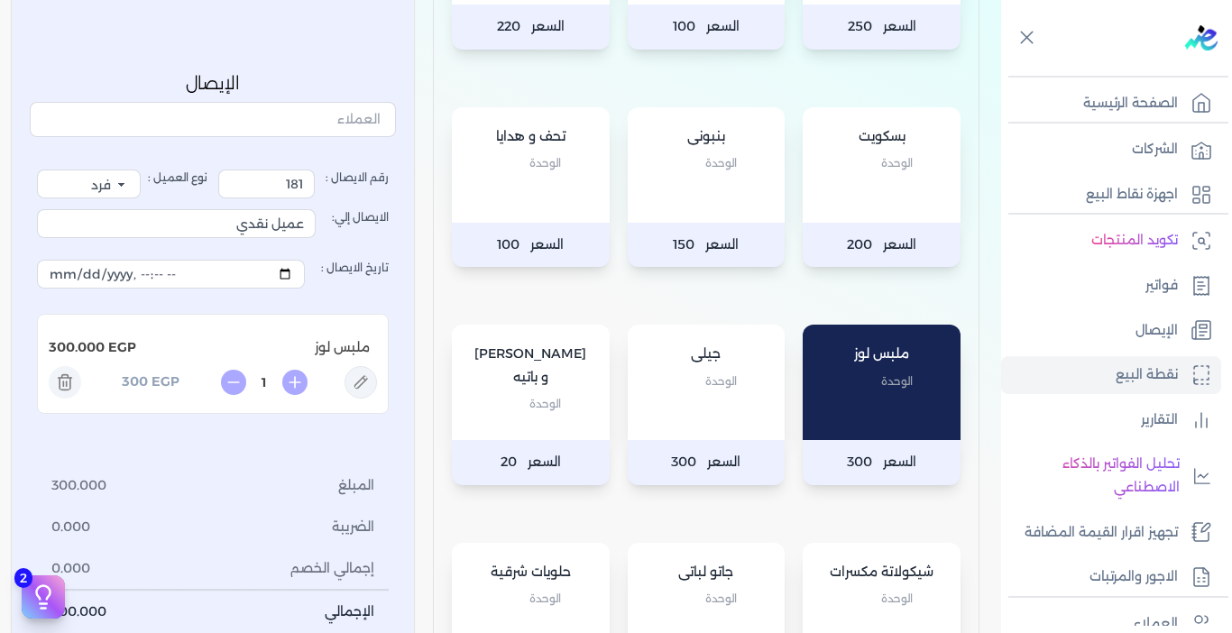
click at [537, 436] on div "[PERSON_NAME] و [PERSON_NAME]" at bounding box center [531, 382] width 158 height 115
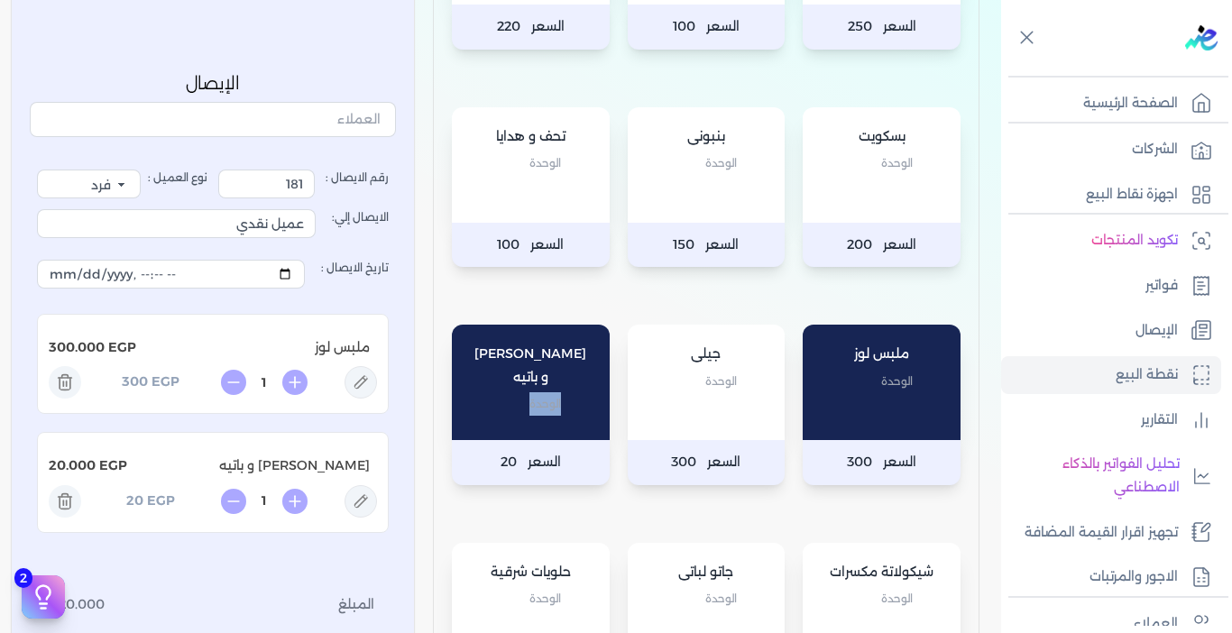
click at [537, 436] on div "[PERSON_NAME] و [PERSON_NAME]" at bounding box center [531, 382] width 158 height 115
type input "5"
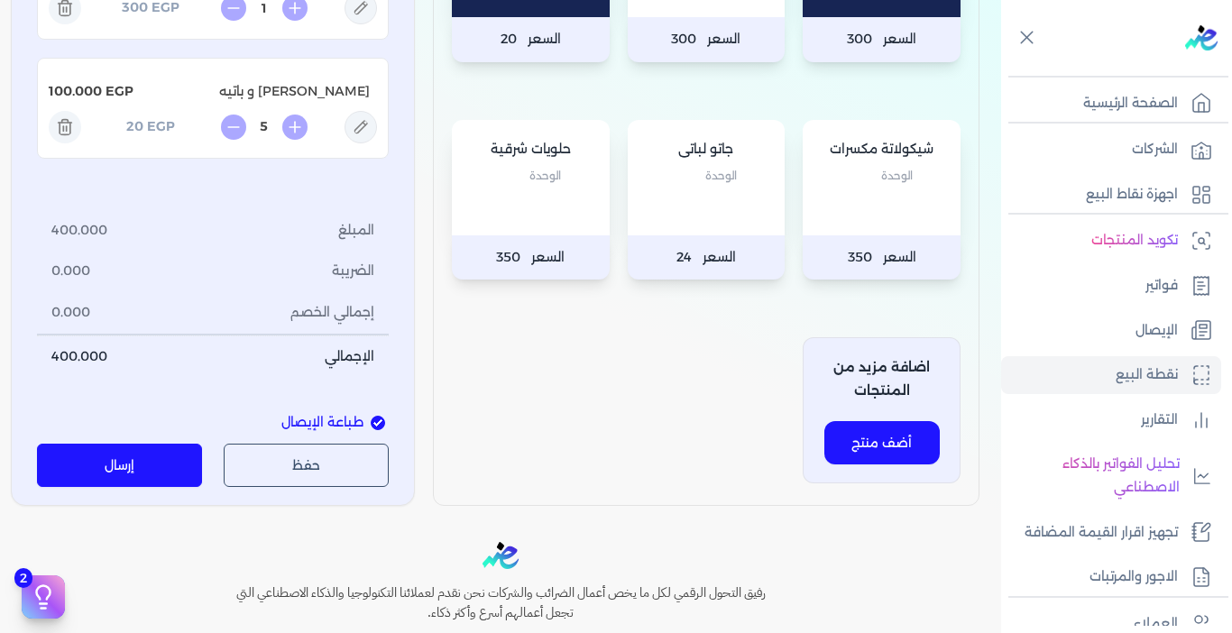
scroll to position [812, 0]
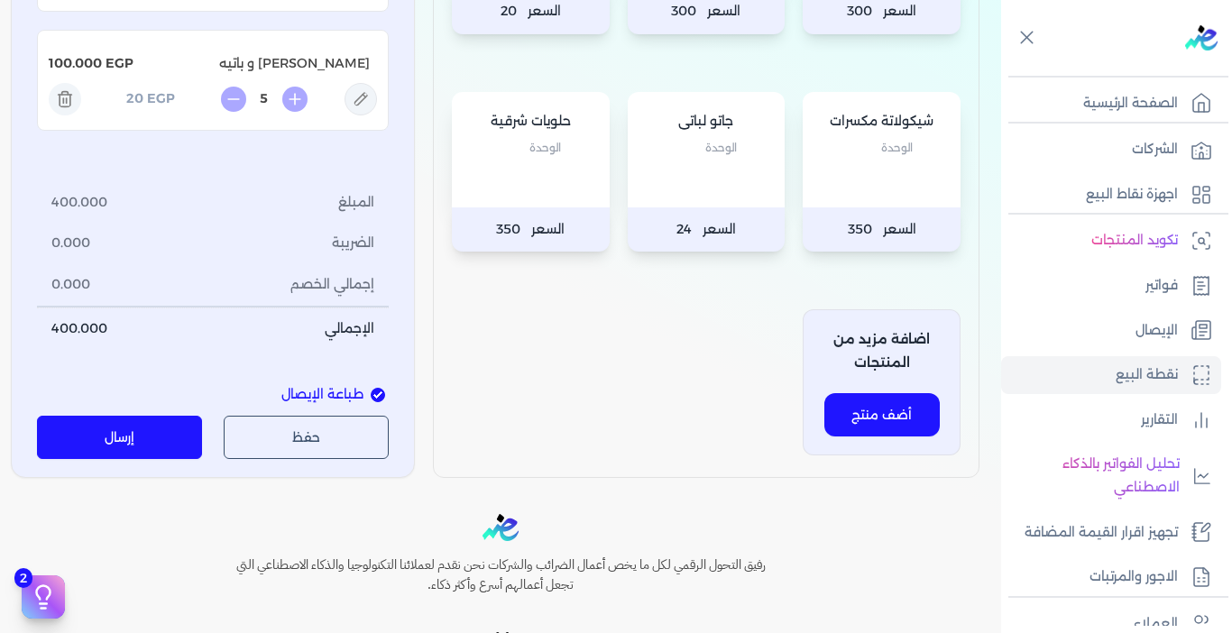
click at [184, 430] on button "إرسال" at bounding box center [119, 437] width 165 height 43
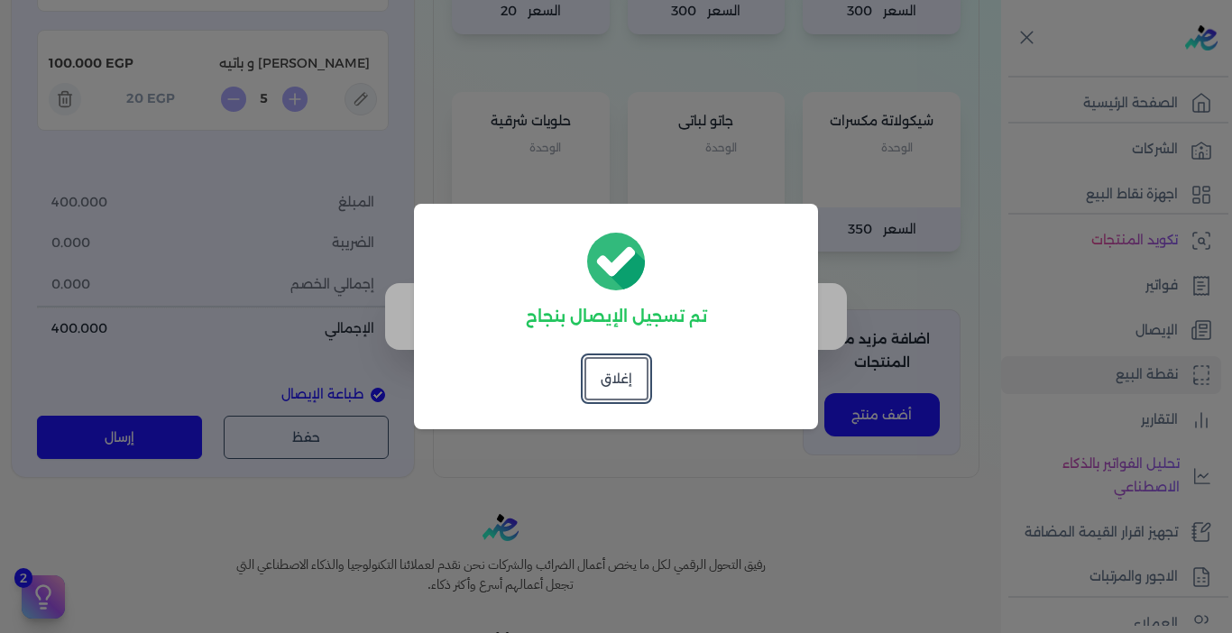
click at [576, 369] on div "تم تسجيل الإيصال بنجاح إغلاق" at bounding box center [616, 316] width 404 height 225
click at [590, 376] on button "إغلاق" at bounding box center [616, 378] width 64 height 43
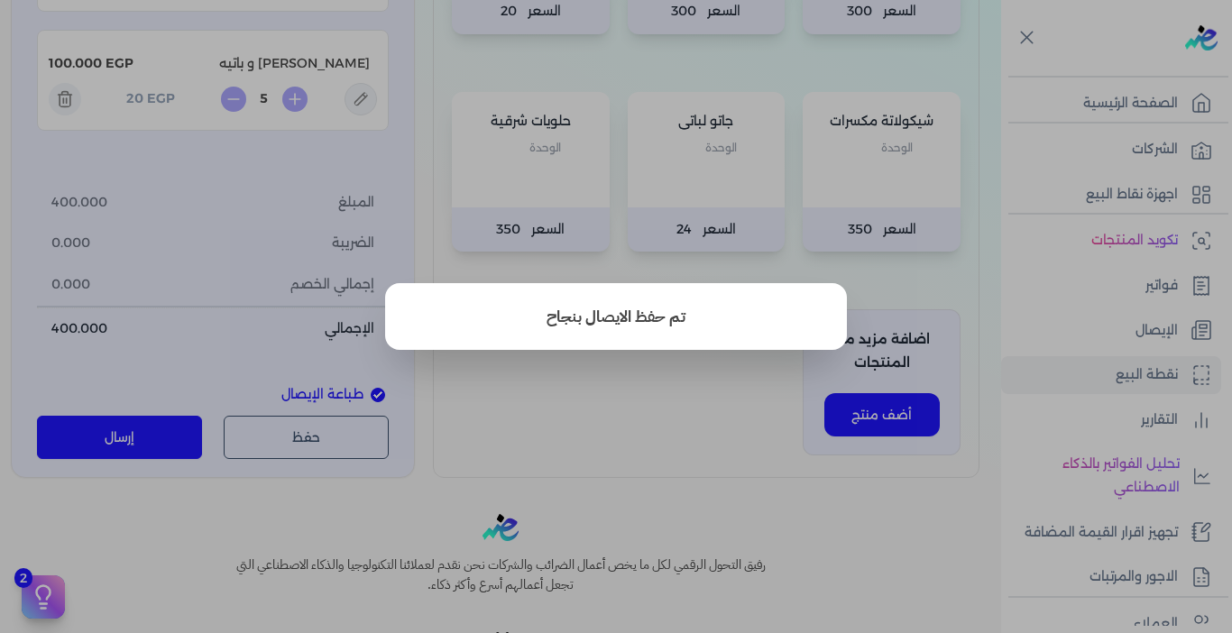
click at [683, 439] on button "close" at bounding box center [616, 316] width 1232 height 633
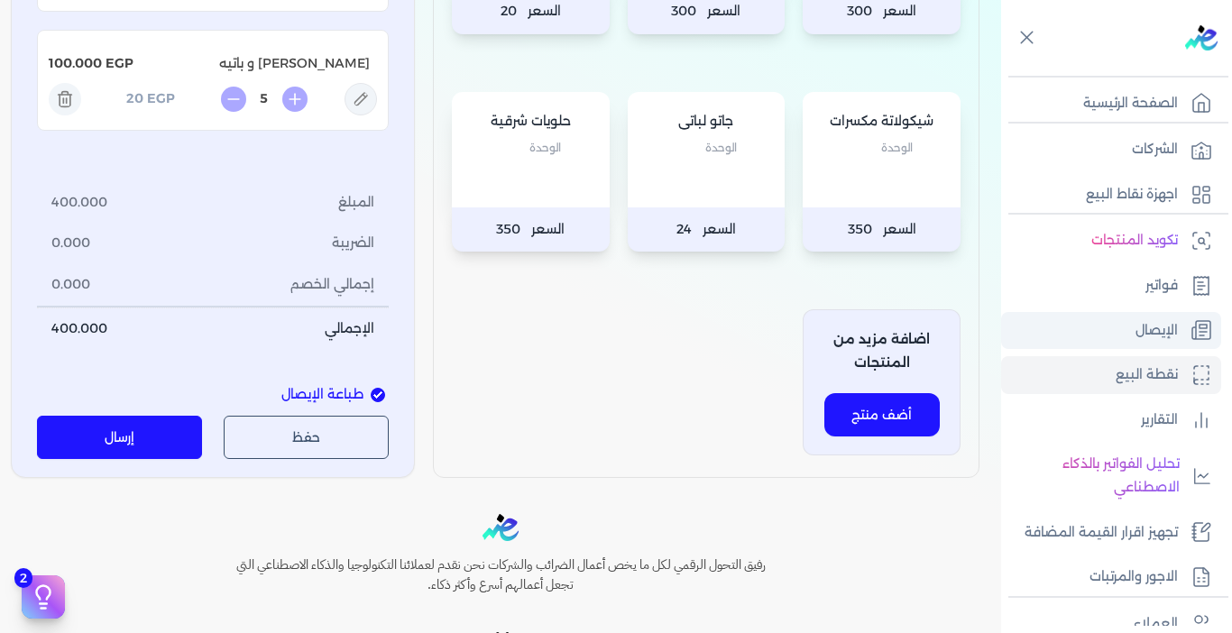
click at [1179, 340] on link "الإيصال" at bounding box center [1111, 331] width 220 height 38
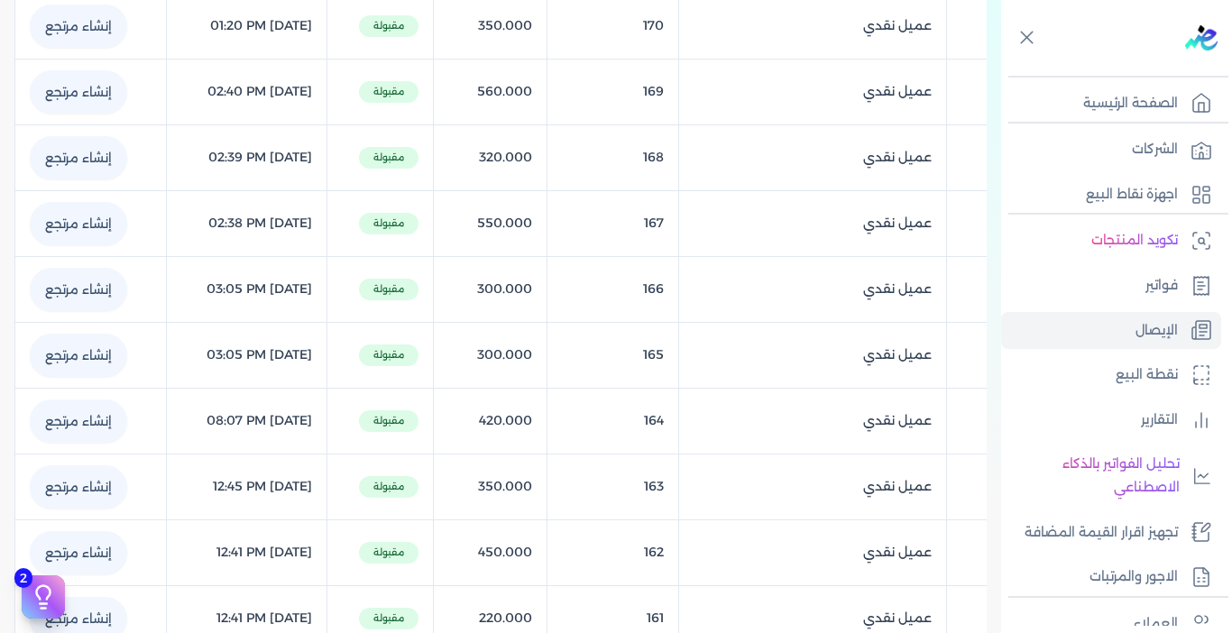
scroll to position [76, 0]
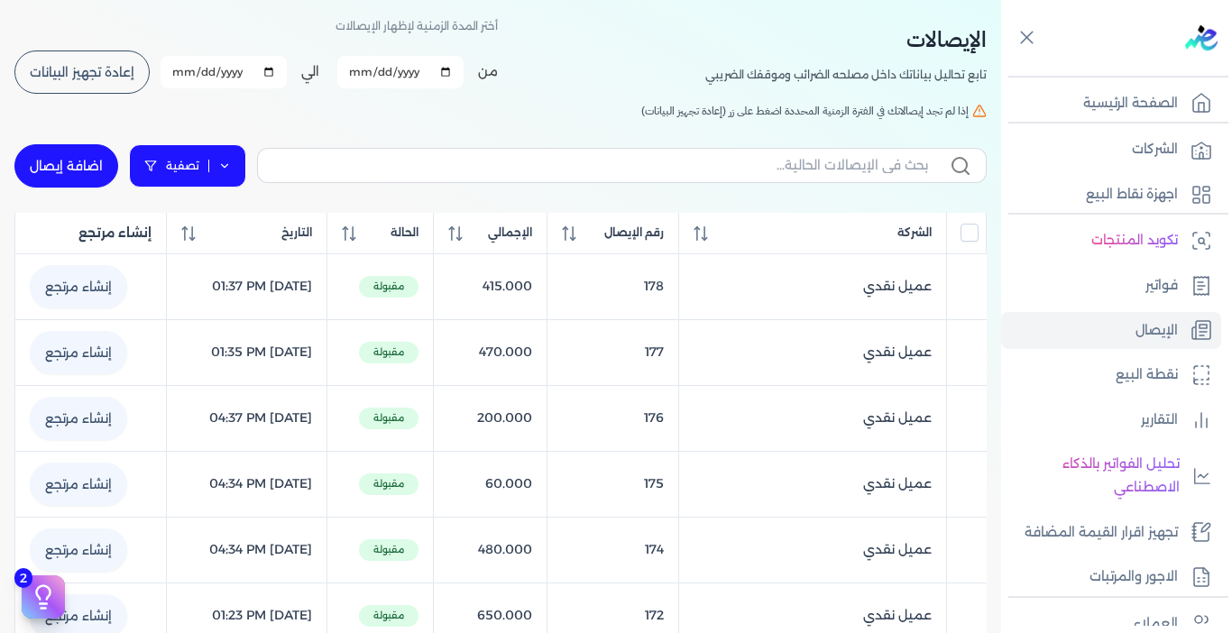
click at [209, 170] on link "تصفية" at bounding box center [187, 165] width 117 height 43
click at [202, 170] on link "تصفية" at bounding box center [187, 165] width 117 height 43
click at [88, 63] on button "إعادة تجهيز البيانات" at bounding box center [81, 72] width 135 height 43
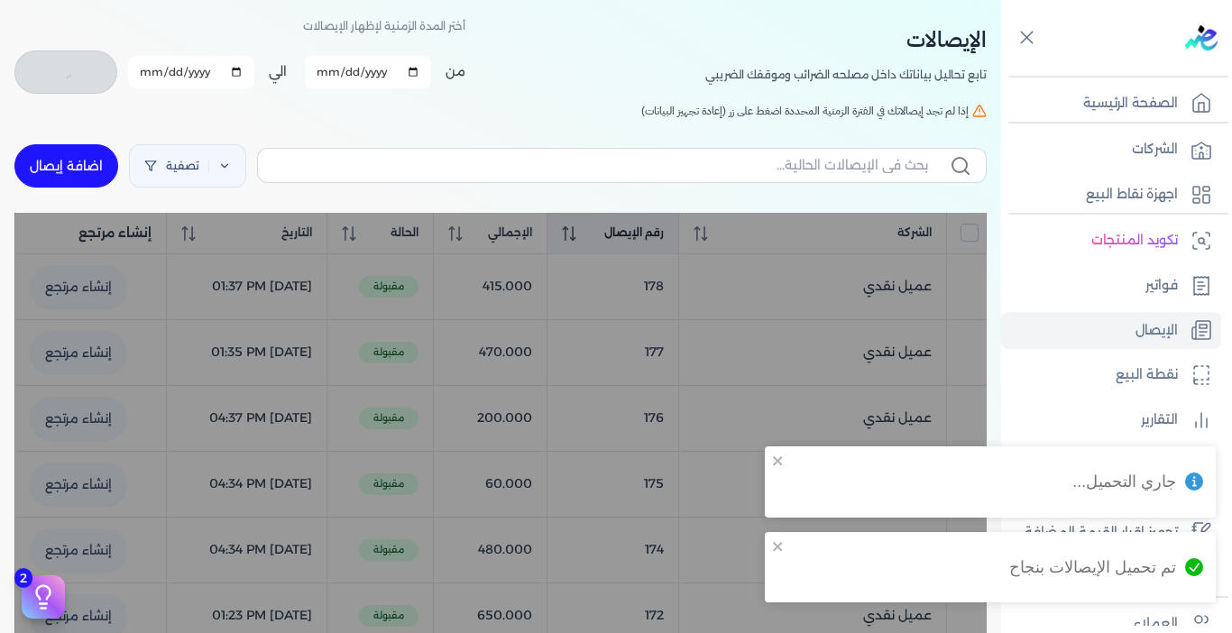
checkbox input "false"
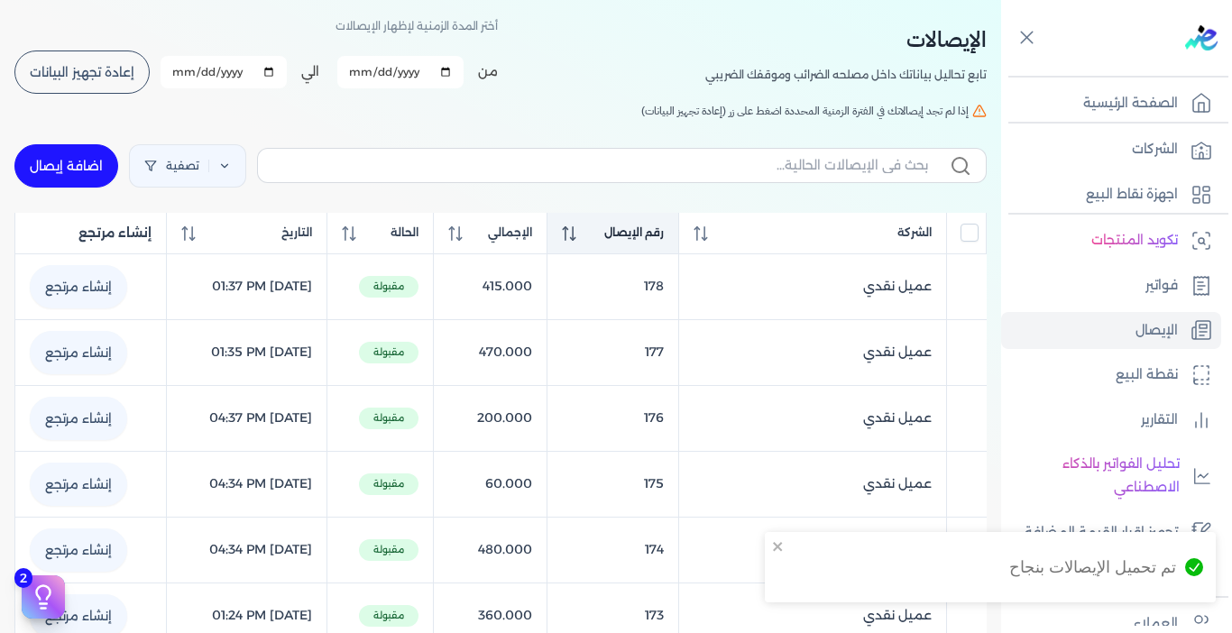
click at [576, 231] on icon at bounding box center [569, 233] width 14 height 14
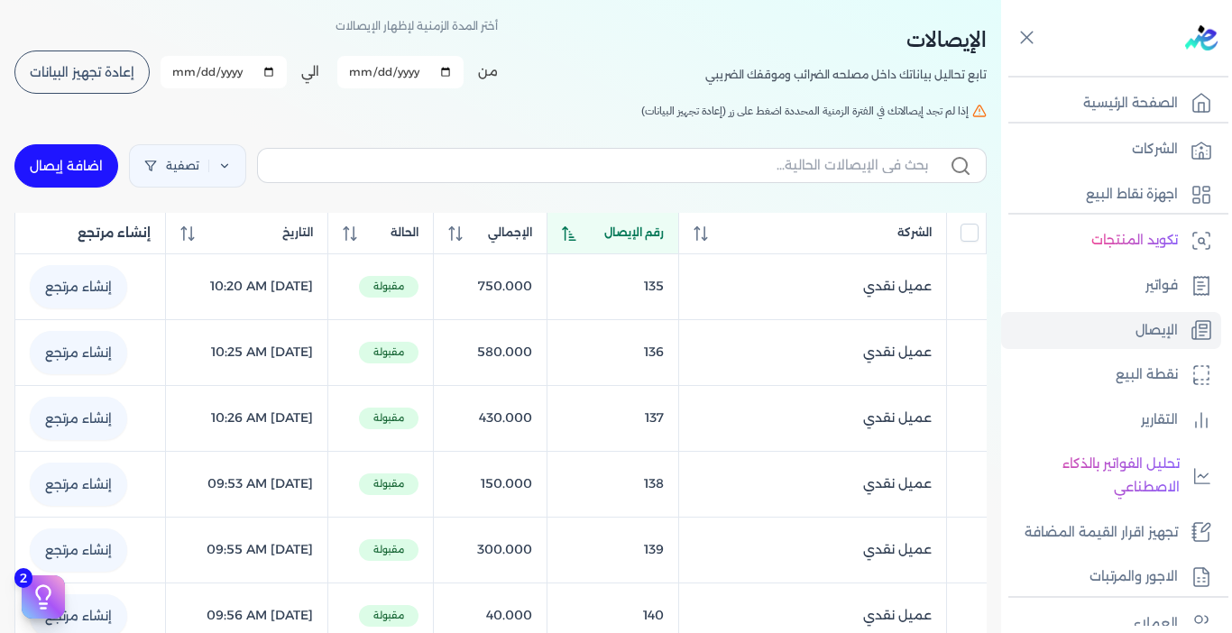
click at [576, 231] on icon at bounding box center [569, 233] width 14 height 14
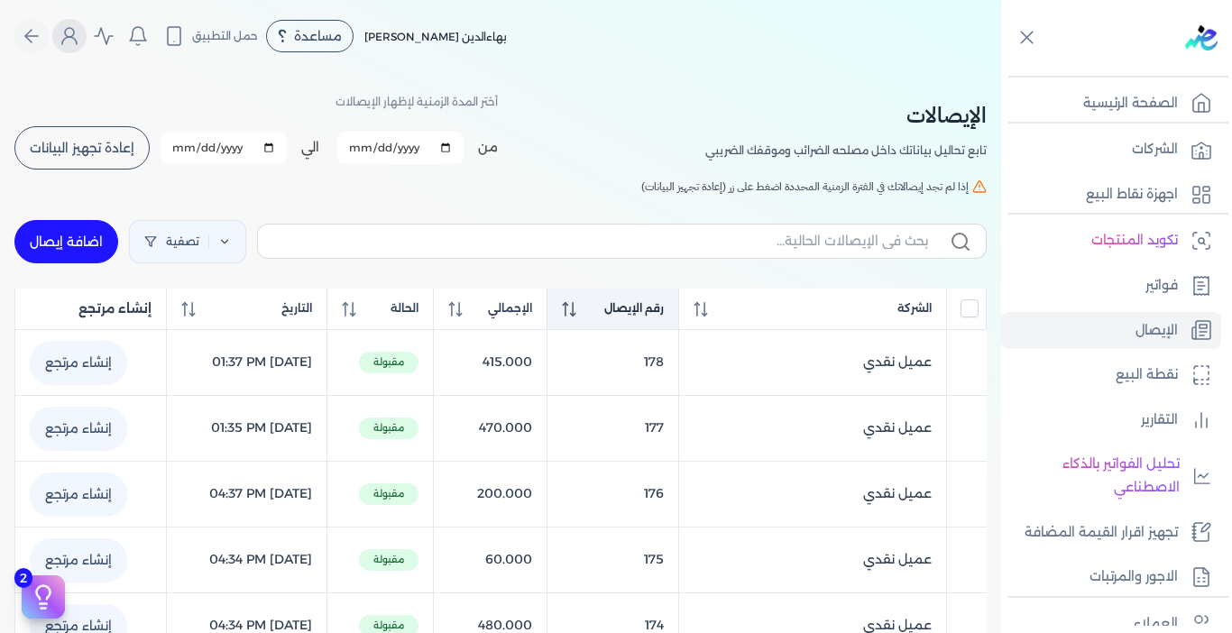
click at [80, 32] on icon "Global" at bounding box center [70, 36] width 22 height 22
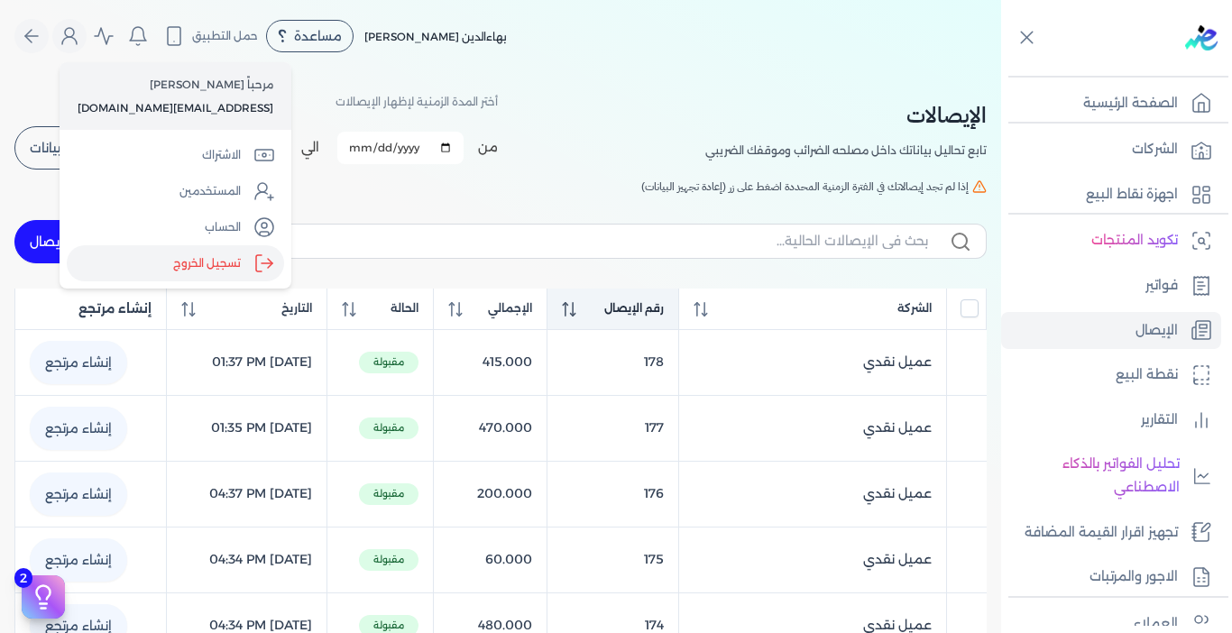
click at [229, 262] on label "تسجيل الخروج" at bounding box center [175, 263] width 217 height 36
click at [1001, 72] on input "Close" at bounding box center [1001, 72] width 0 height 0
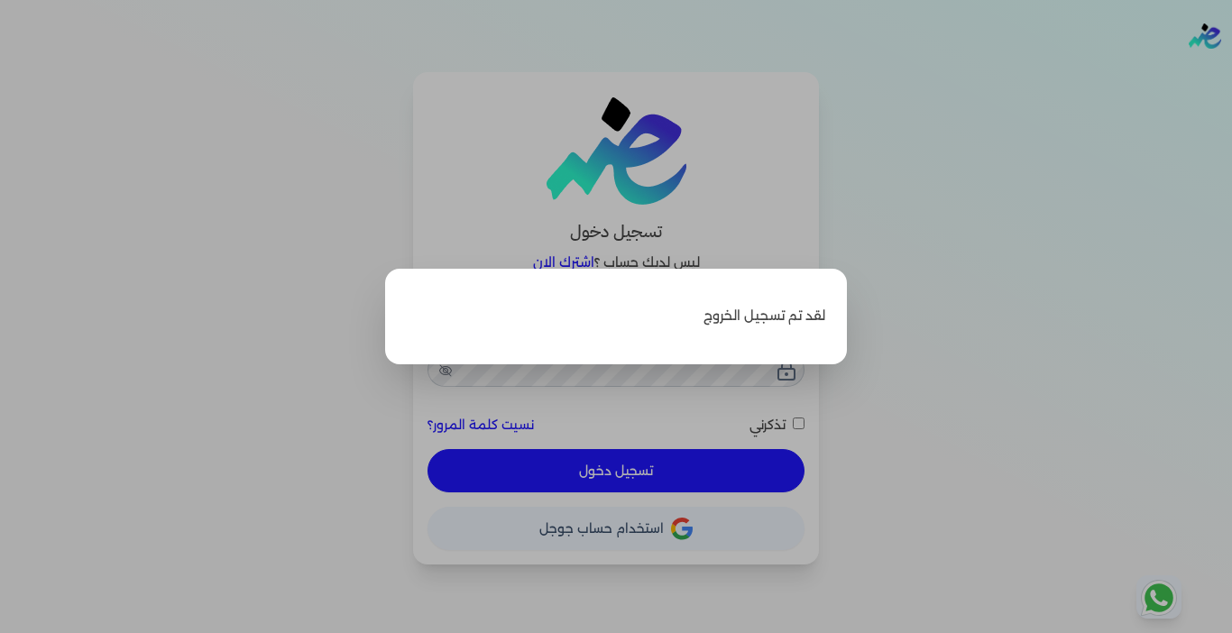
type input "[EMAIL_ADDRESS][DOMAIN_NAME]"
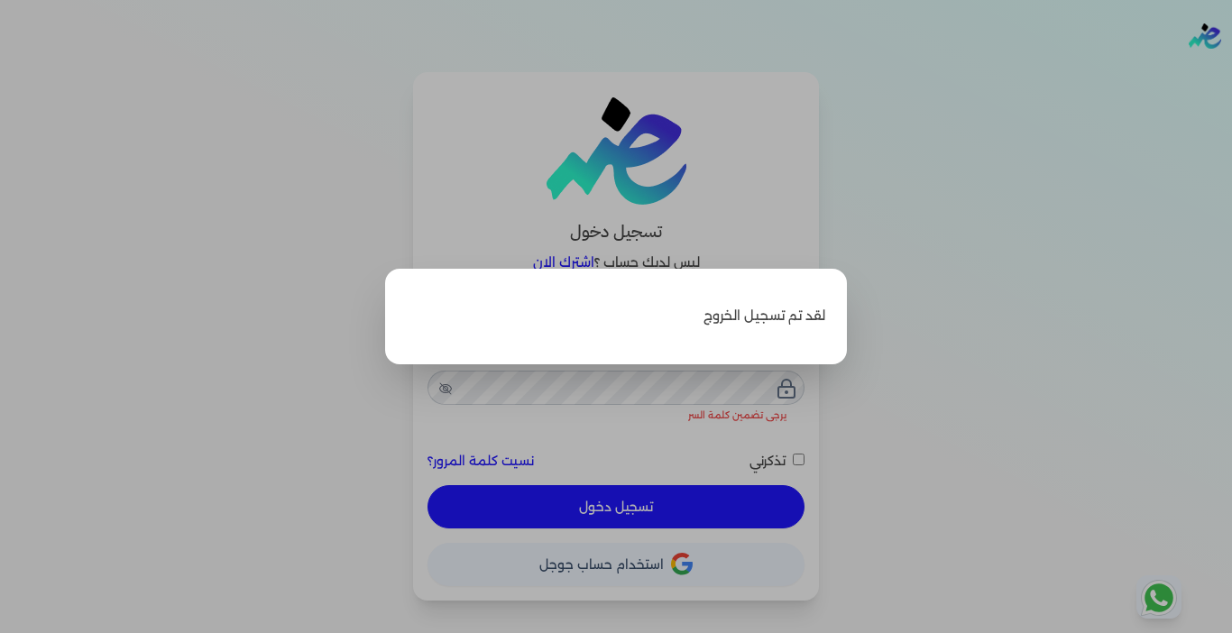
checkbox input "false"
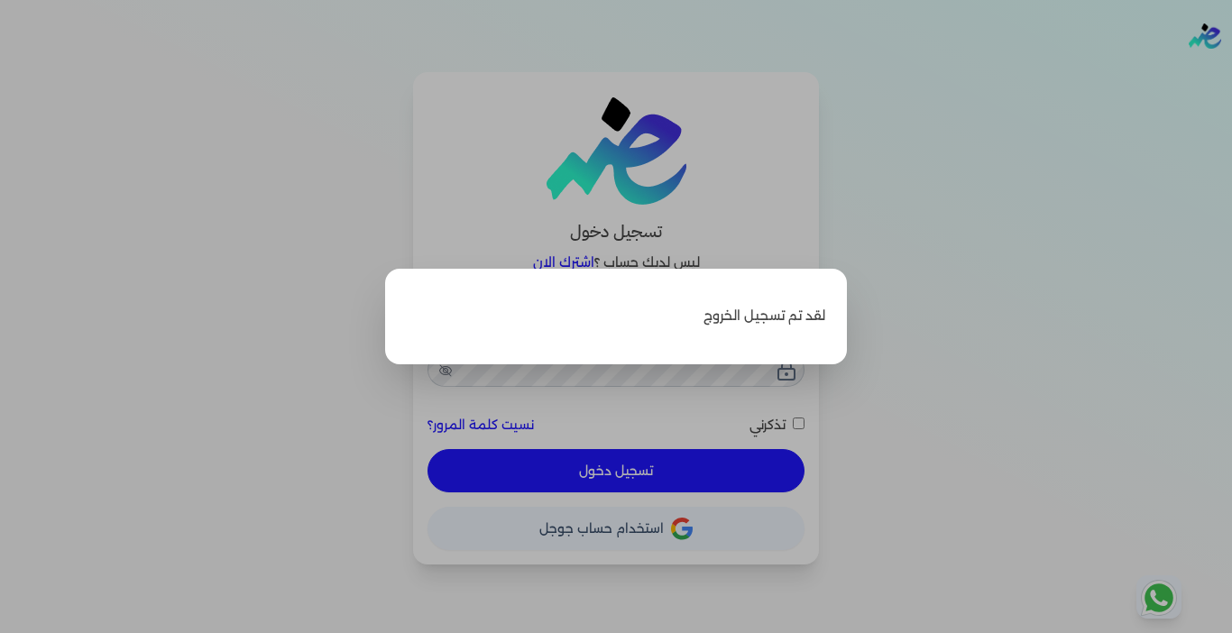
click at [1016, 140] on label "Close" at bounding box center [616, 316] width 1232 height 633
click at [1231, 72] on input "Close" at bounding box center [1232, 72] width 0 height 0
